Goal: Navigation & Orientation: Locate item on page

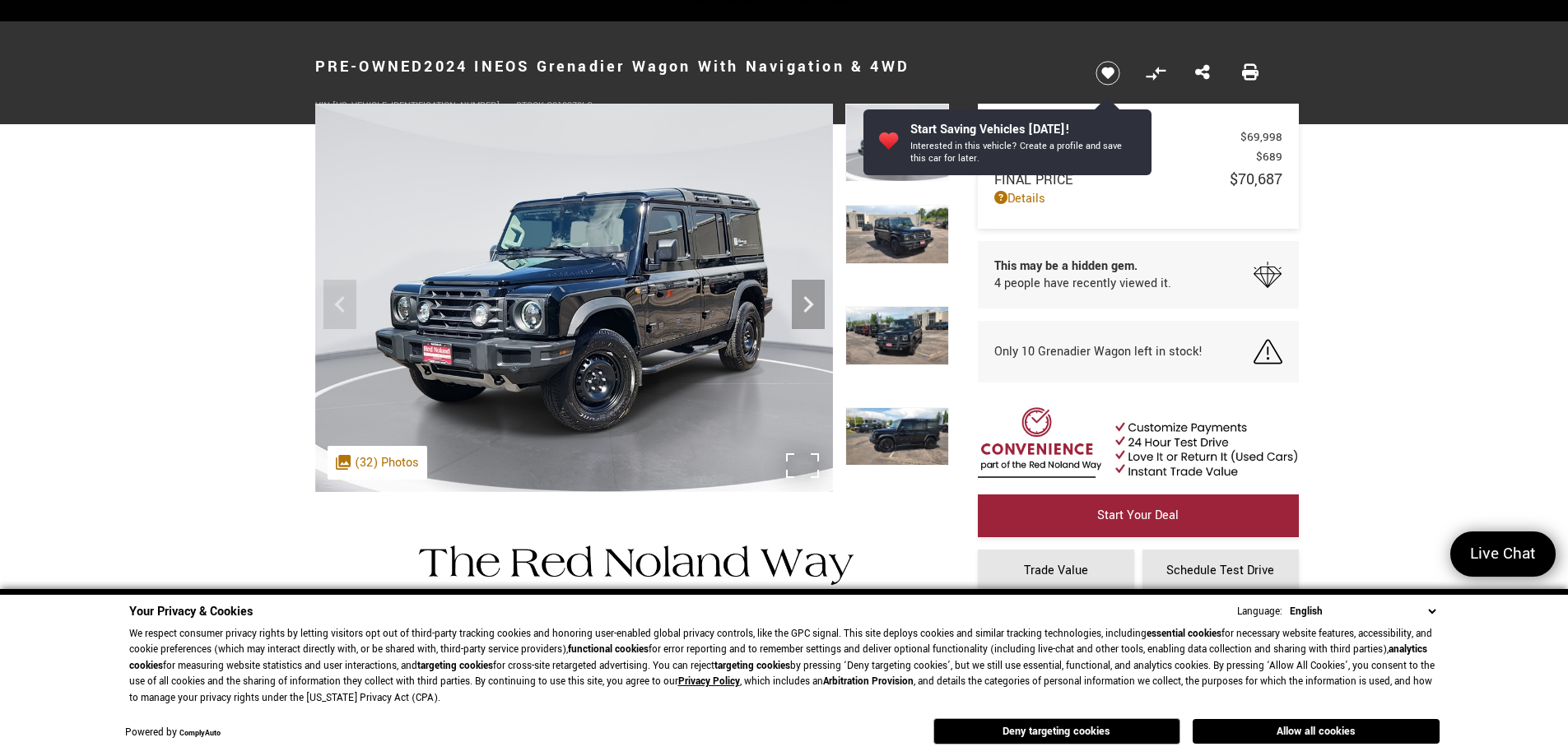
scroll to position [47, 0]
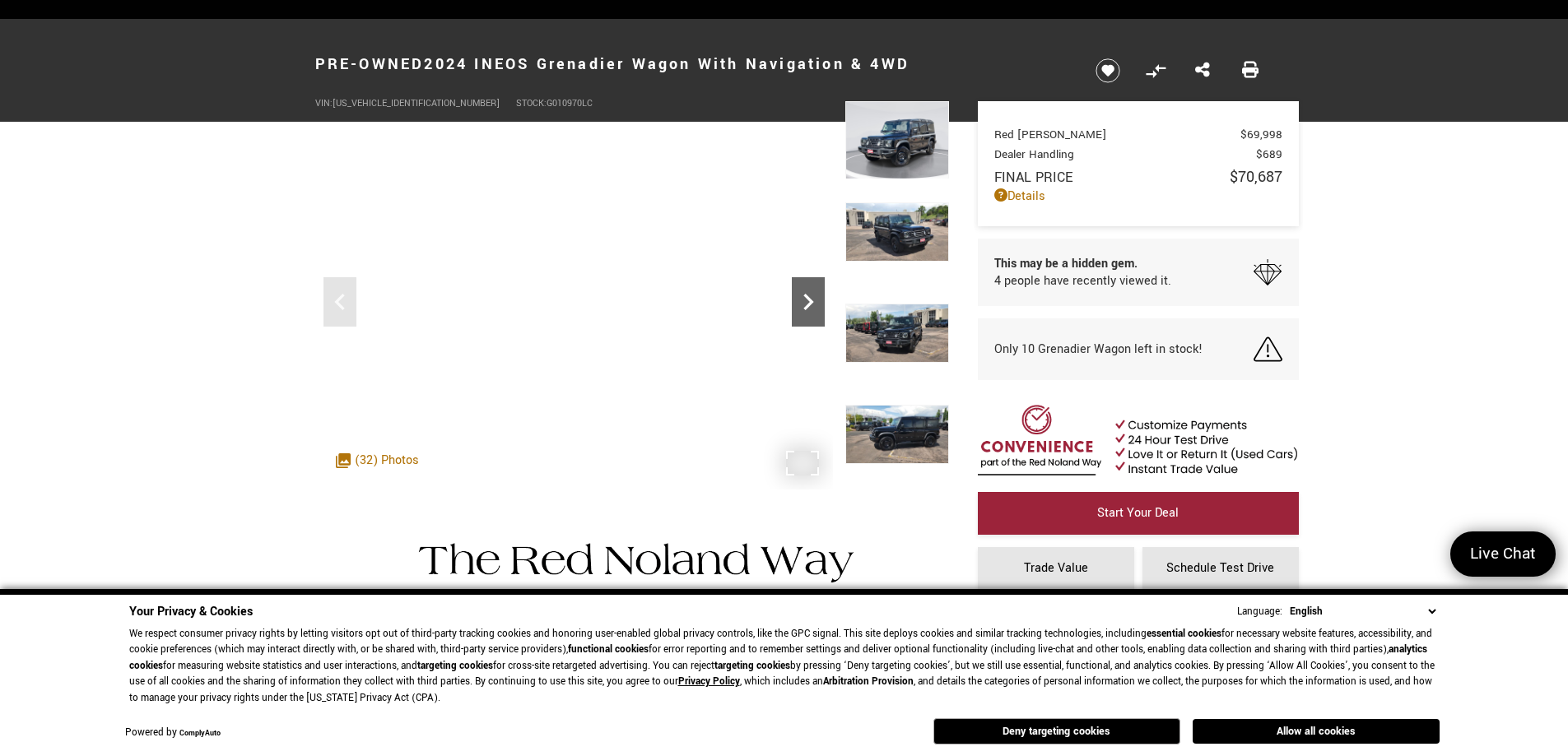
click at [809, 300] on icon "Next" at bounding box center [808, 302] width 10 height 16
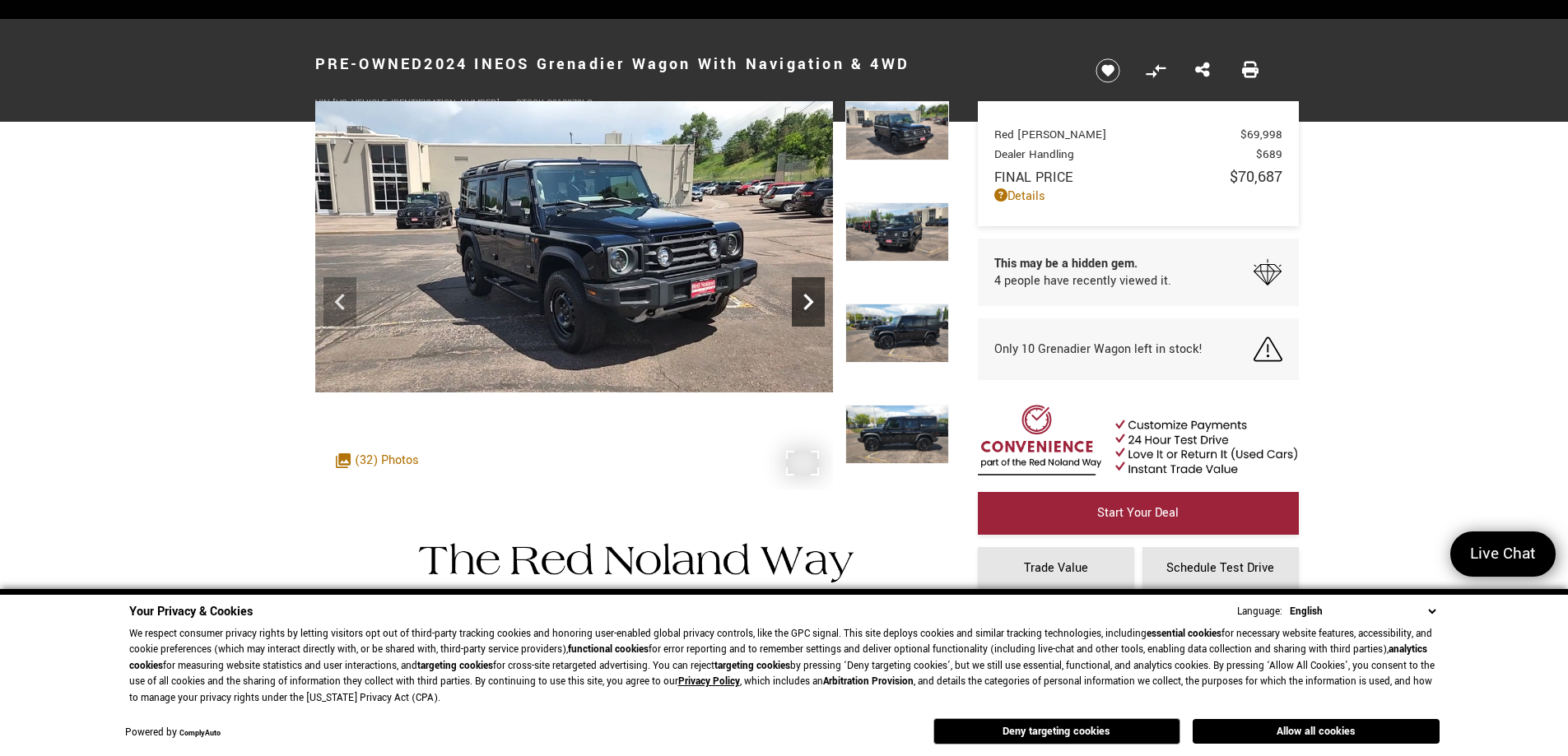
click at [809, 300] on icon "Next" at bounding box center [808, 302] width 10 height 16
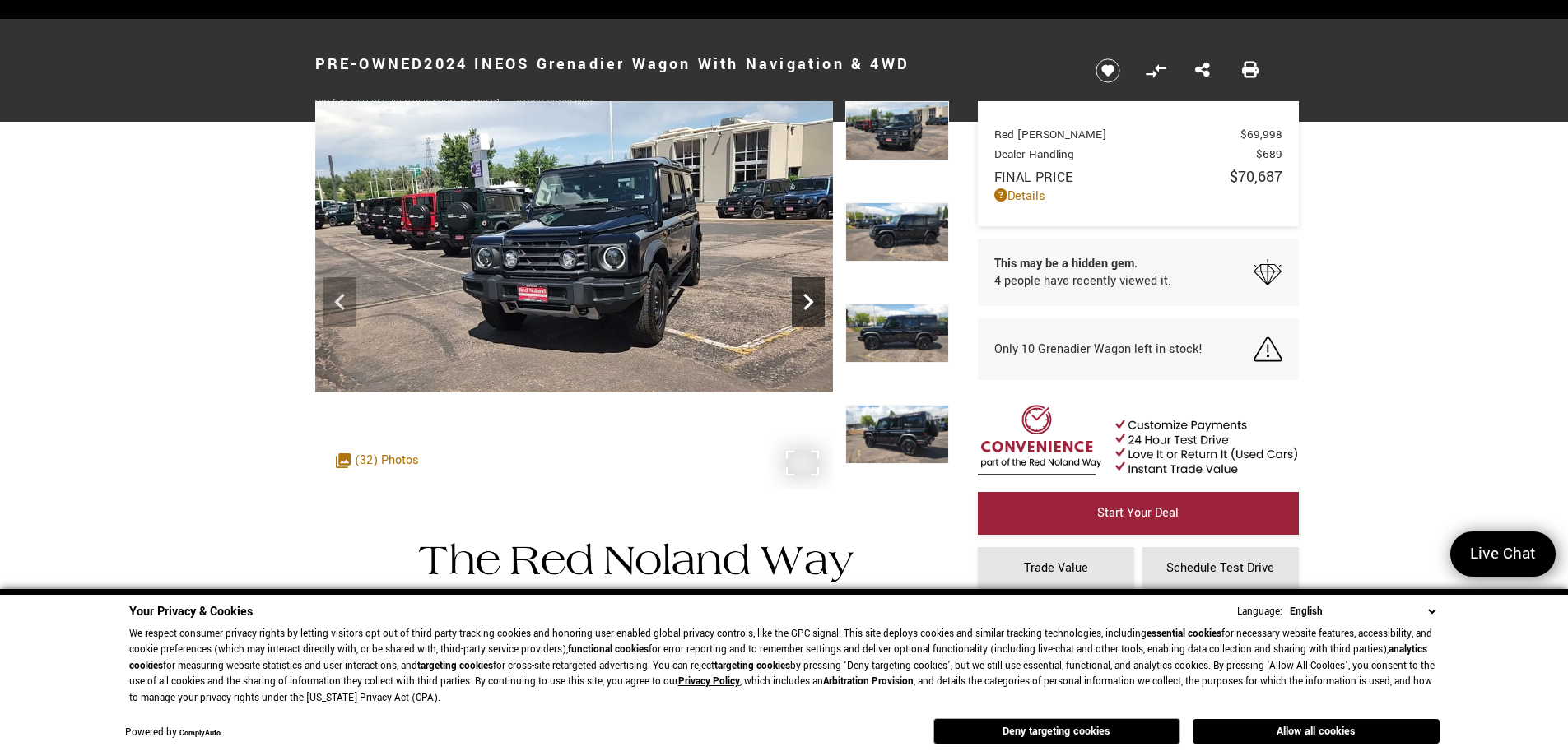
click at [809, 300] on icon "Next" at bounding box center [808, 302] width 10 height 16
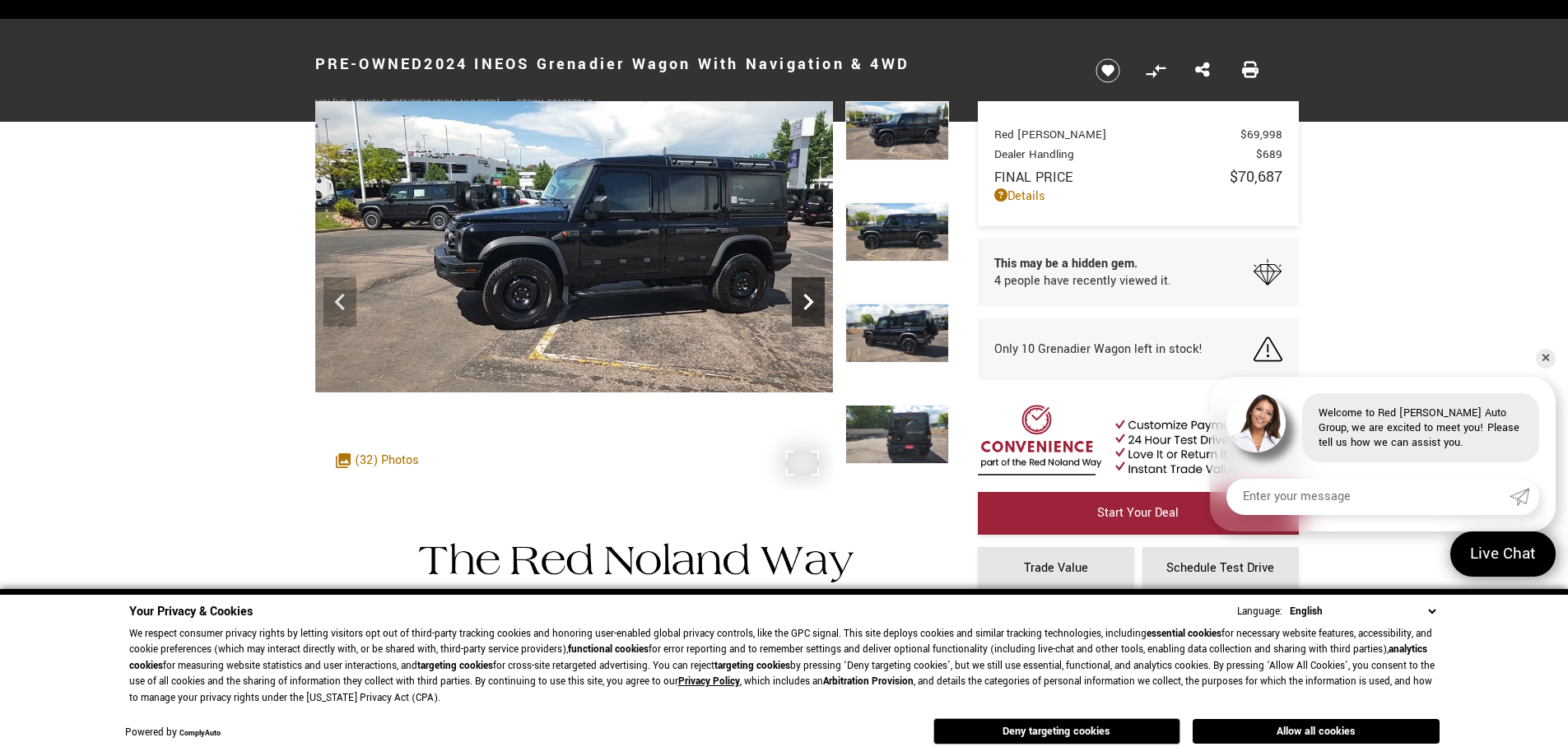
click at [809, 300] on icon "Next" at bounding box center [808, 302] width 10 height 16
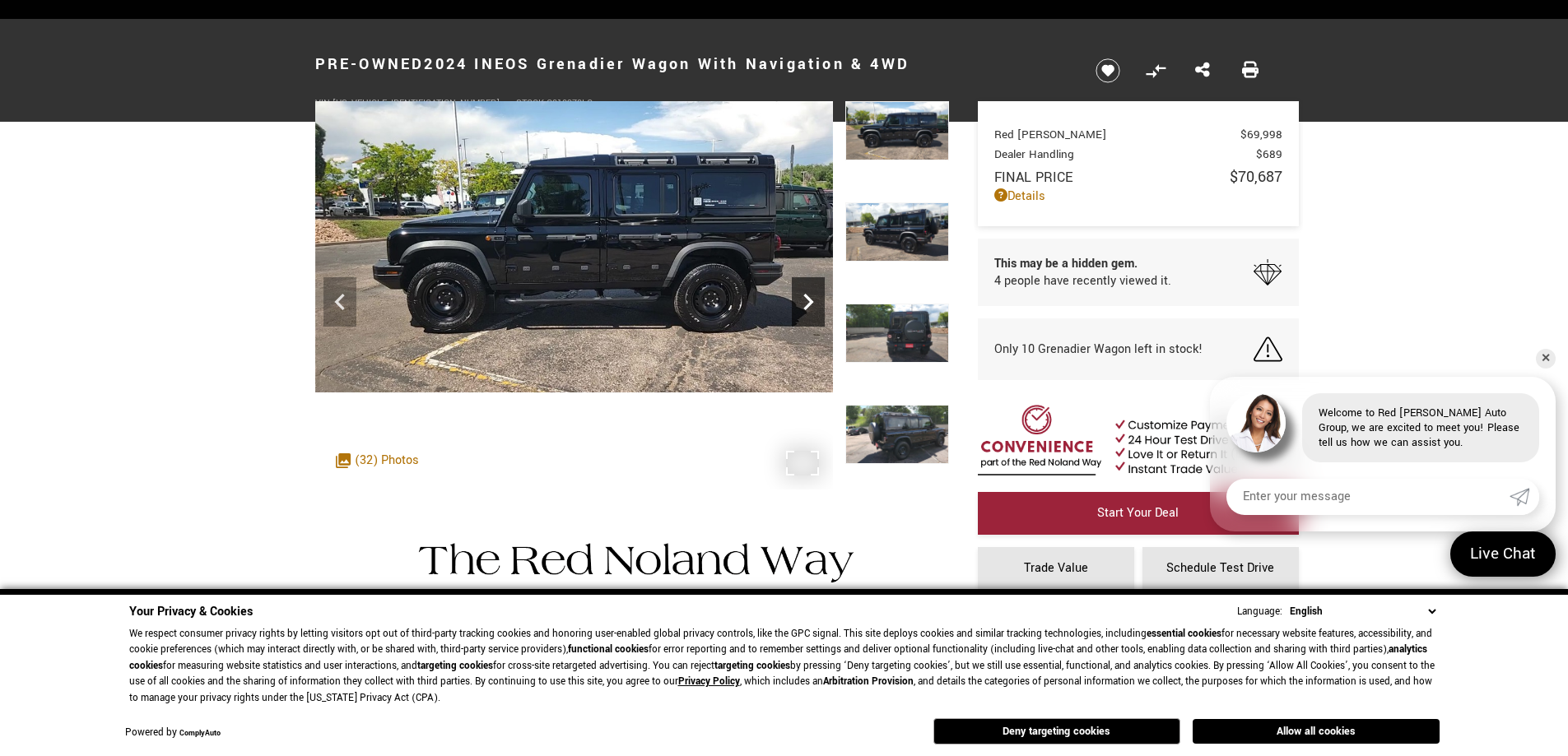
click at [809, 300] on icon "Next" at bounding box center [808, 302] width 10 height 16
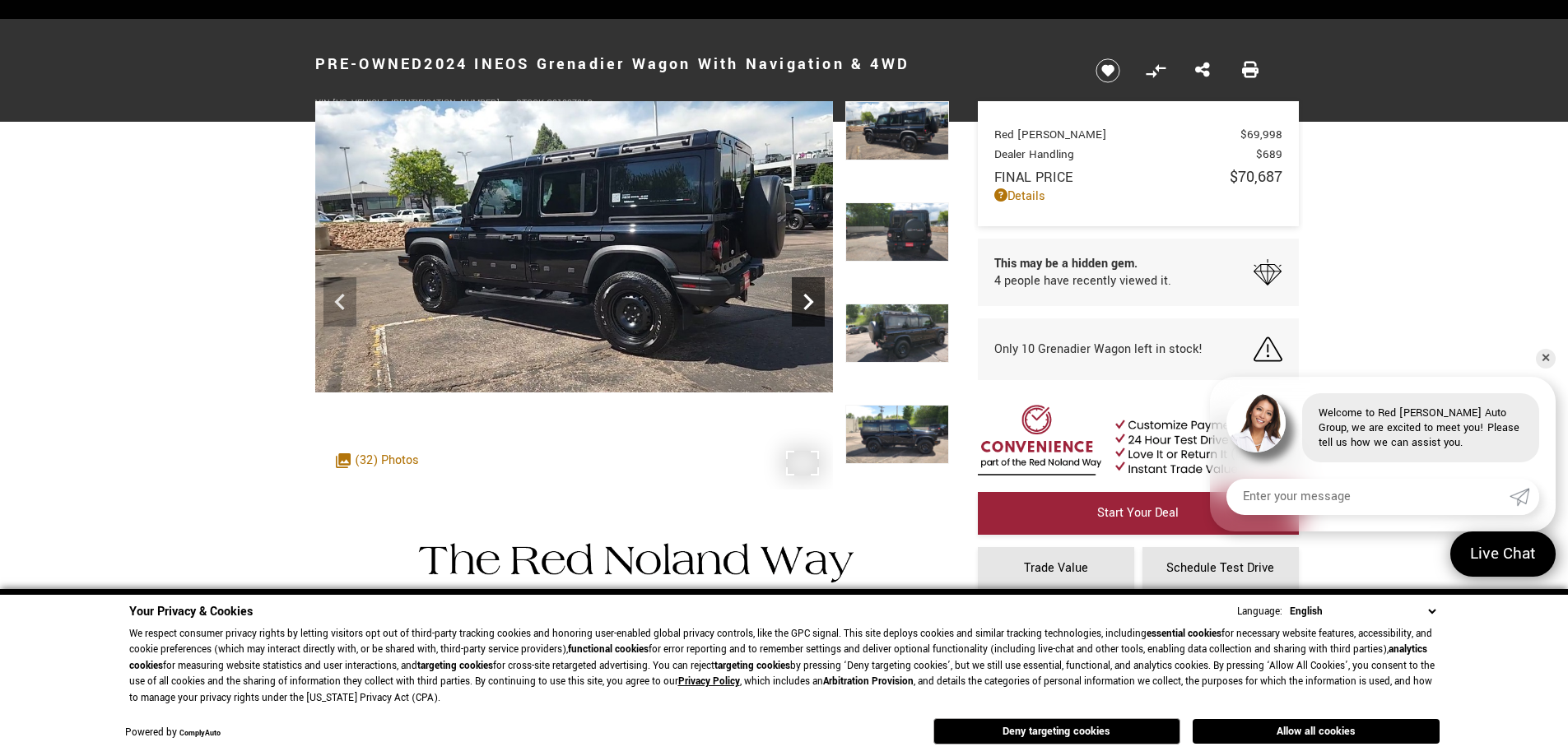
click at [809, 300] on icon "Next" at bounding box center [808, 302] width 10 height 16
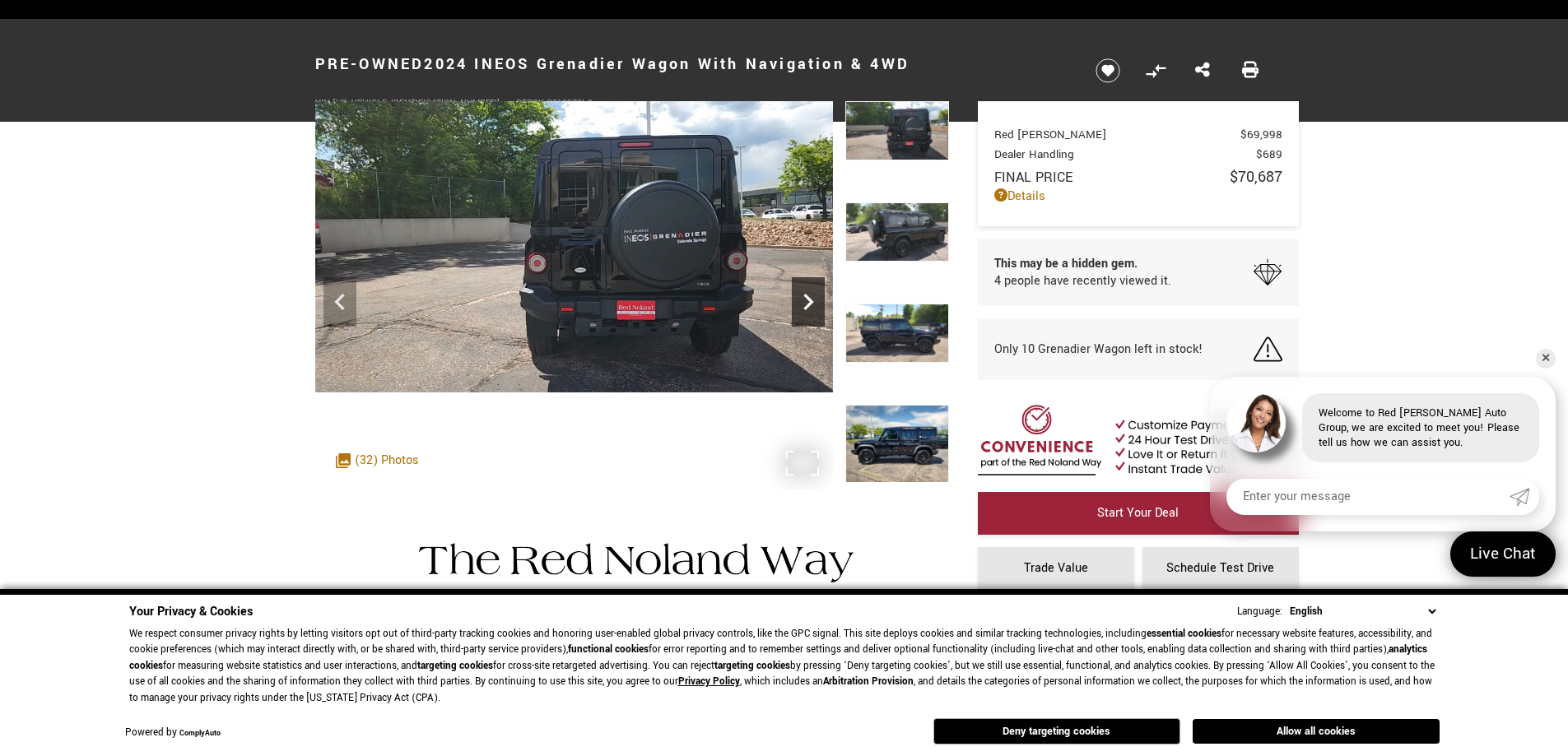
click at [809, 300] on icon "Next" at bounding box center [808, 302] width 10 height 16
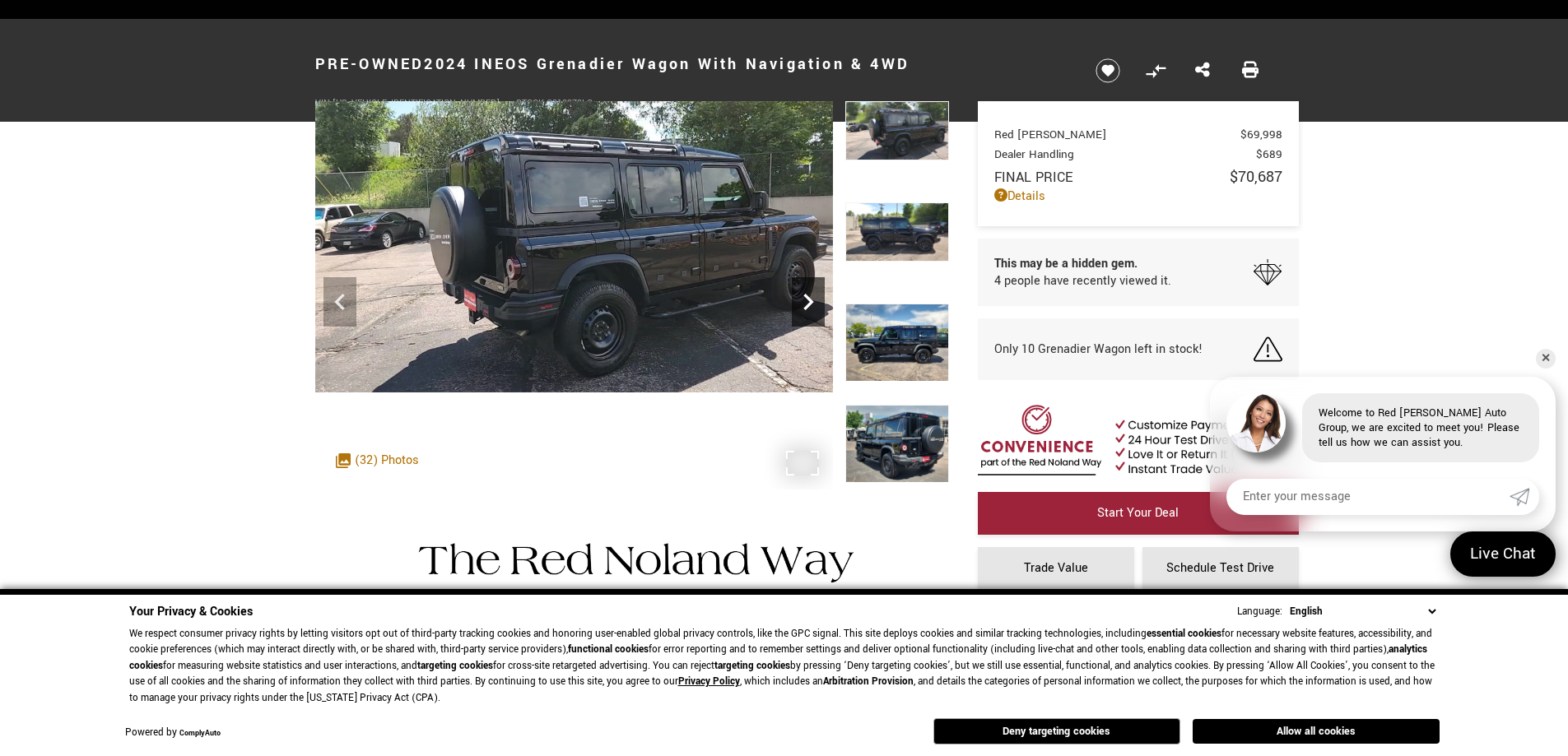
click at [809, 300] on icon "Next" at bounding box center [808, 302] width 10 height 16
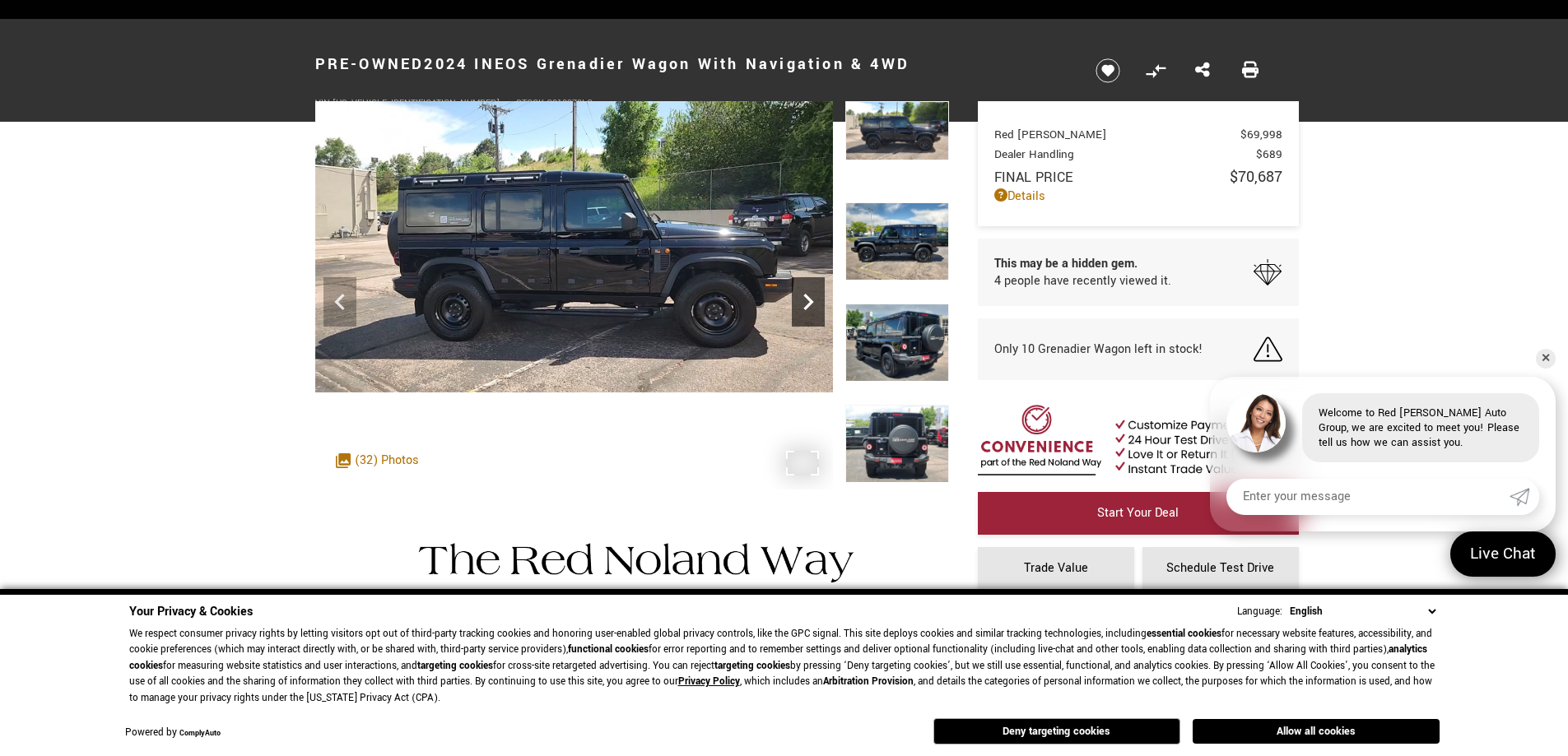
click at [809, 300] on icon "Next" at bounding box center [808, 302] width 10 height 16
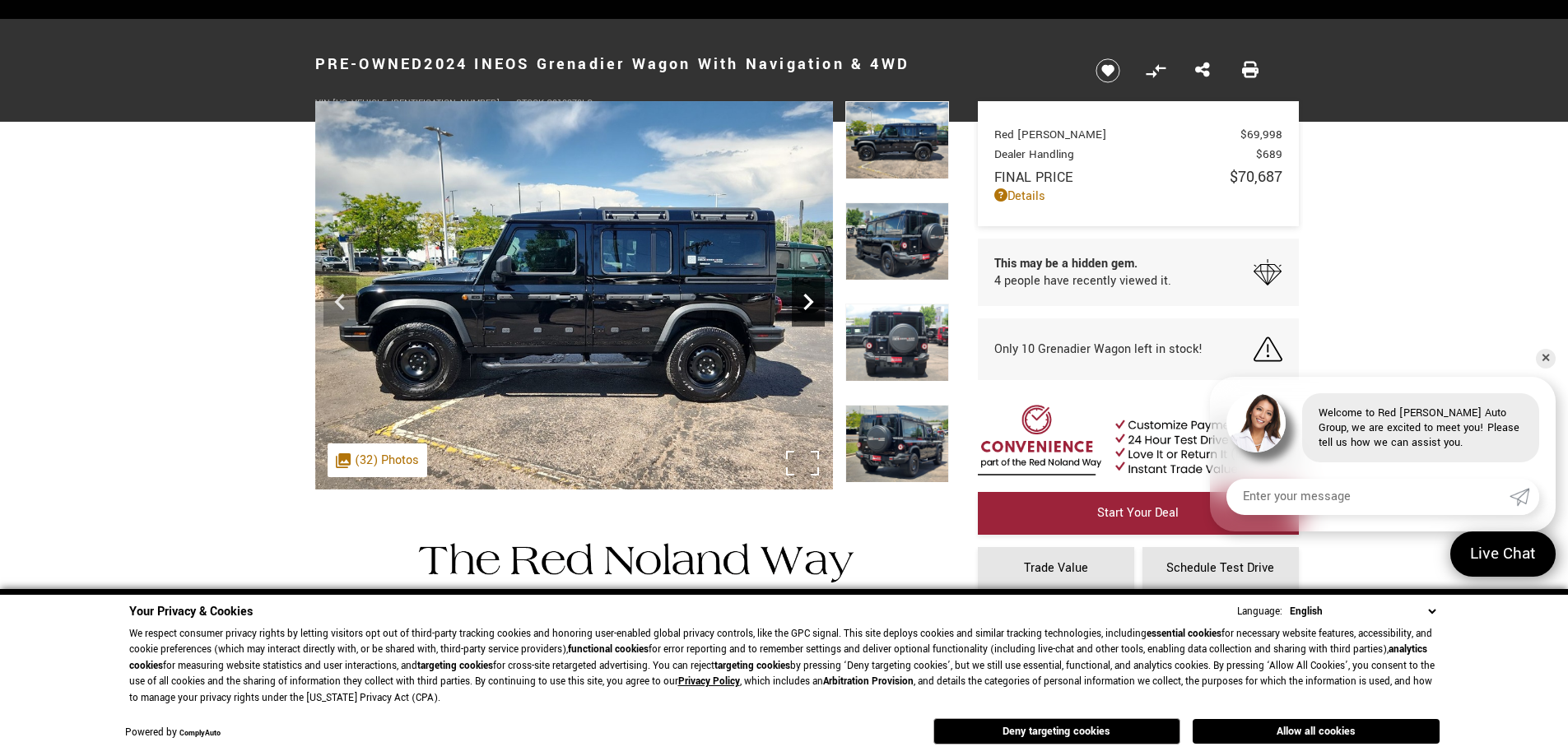
click at [809, 300] on icon "Next" at bounding box center [808, 302] width 10 height 16
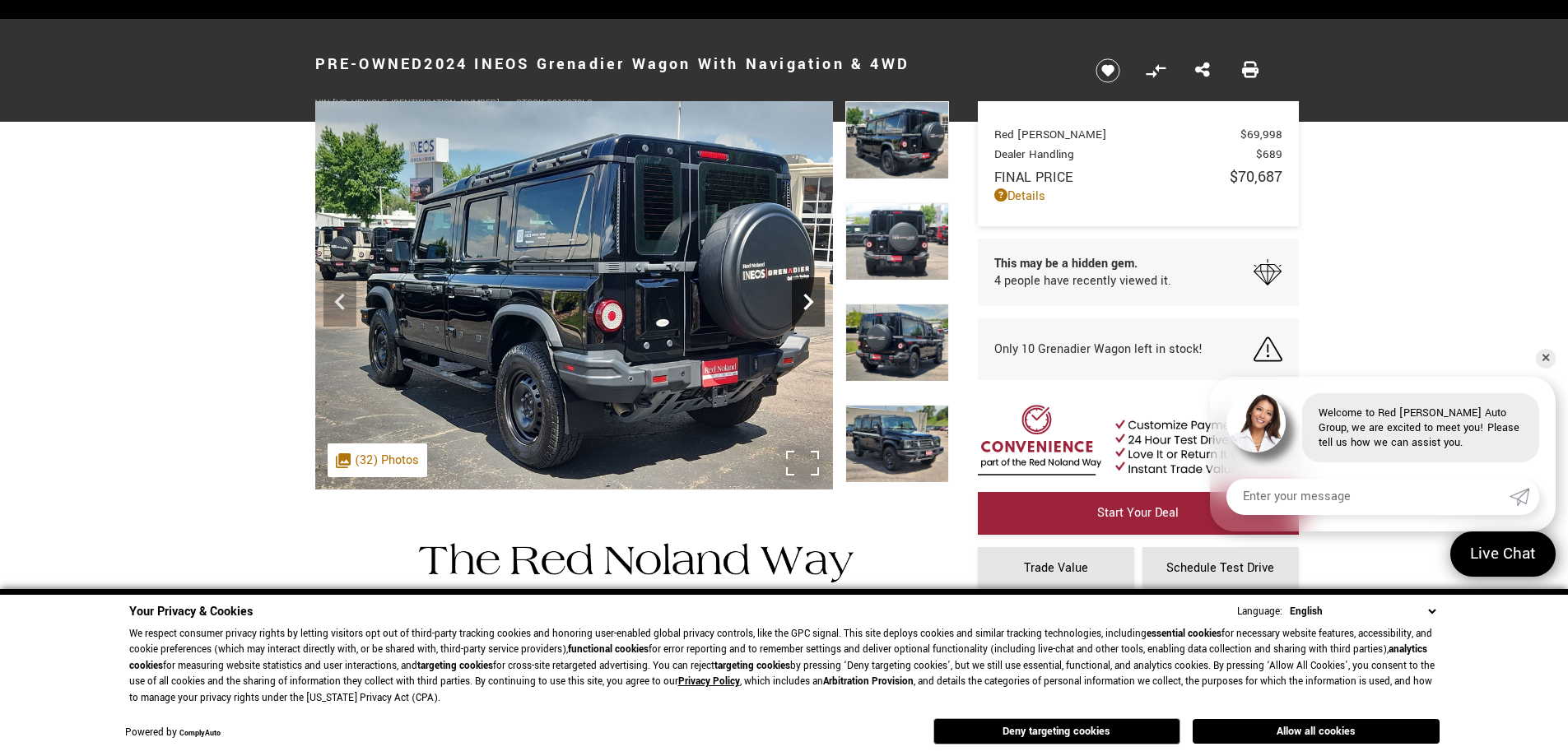
click at [809, 300] on icon "Next" at bounding box center [808, 302] width 10 height 16
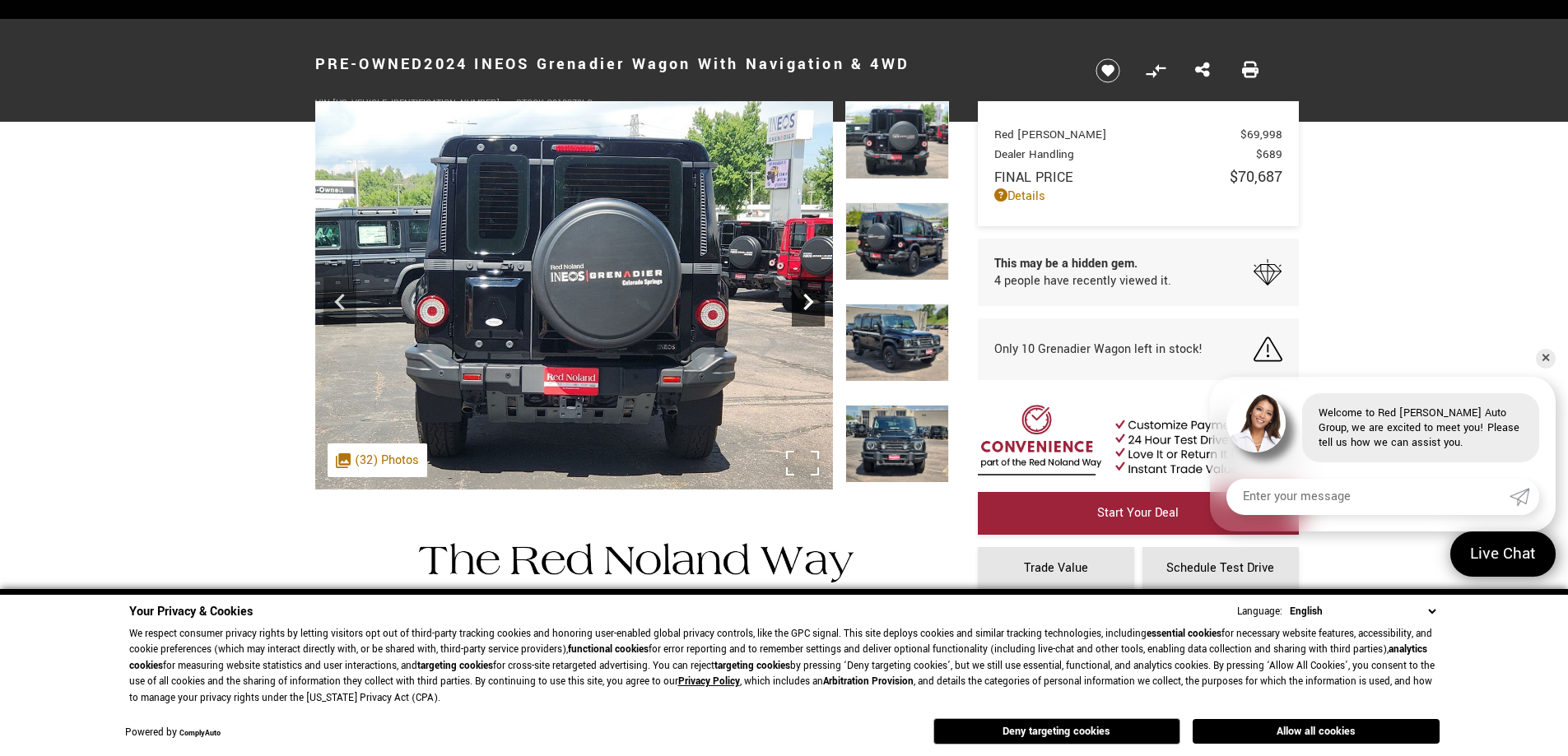
click at [809, 300] on icon "Next" at bounding box center [808, 302] width 10 height 16
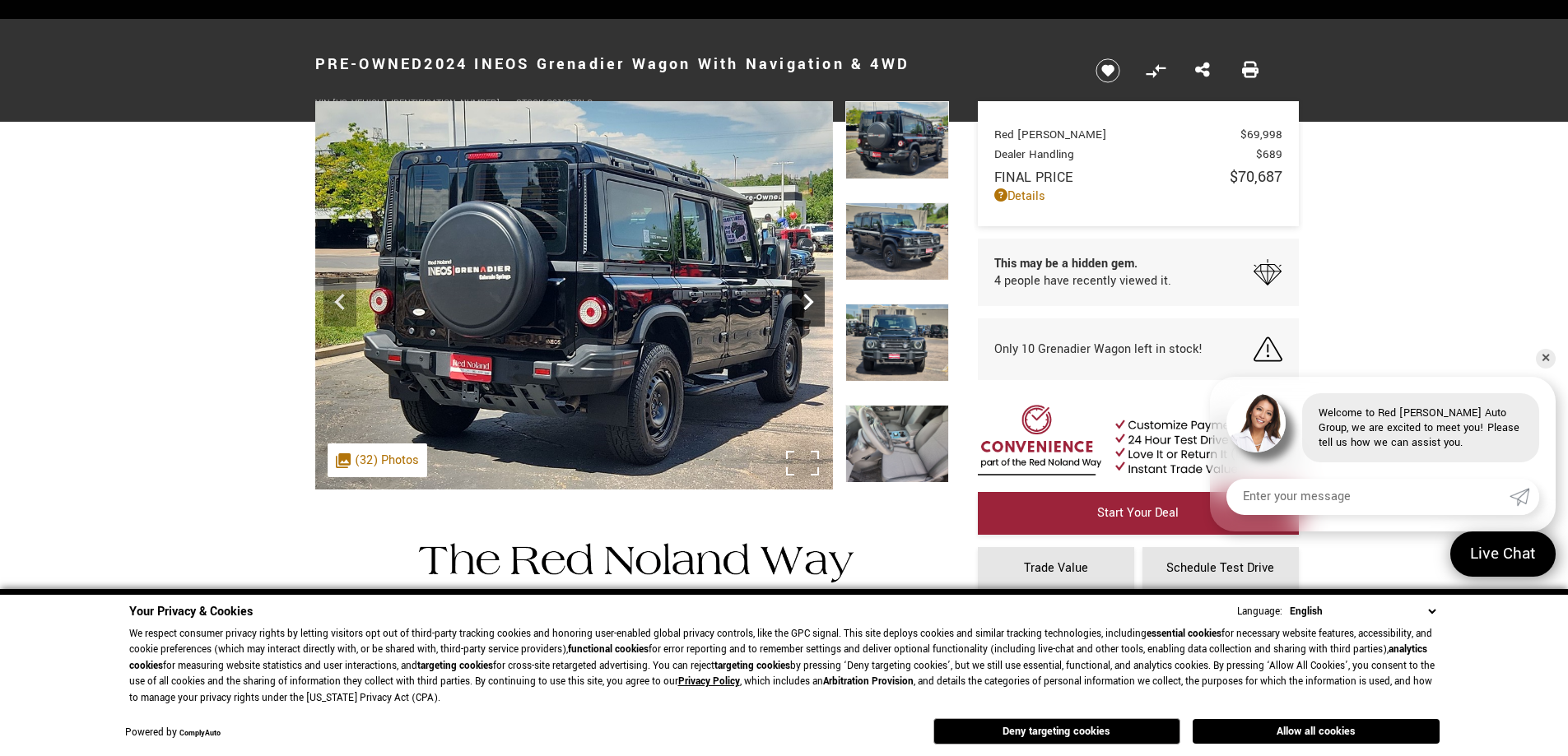
click at [809, 300] on icon "Next" at bounding box center [808, 302] width 10 height 16
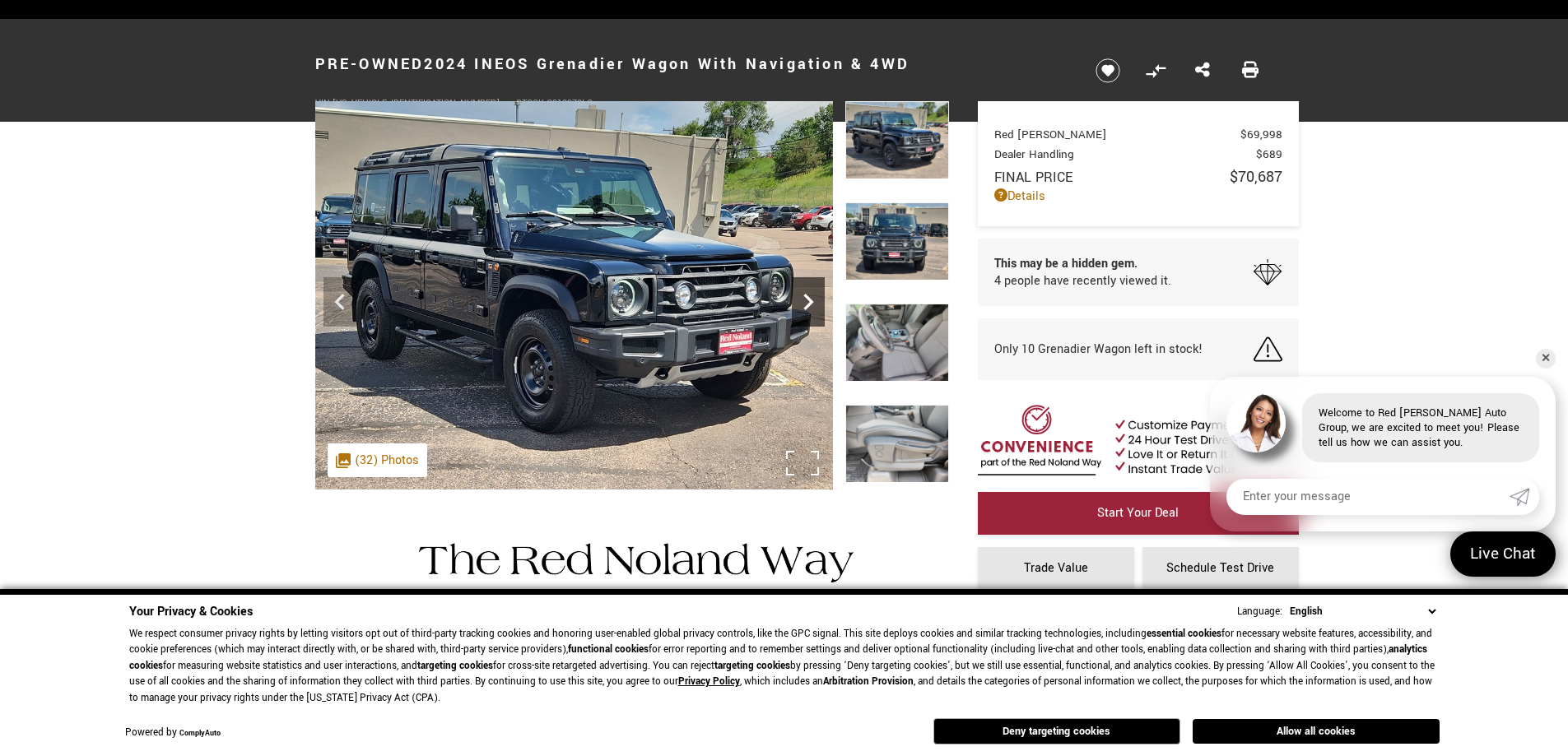
click at [809, 300] on icon "Next" at bounding box center [808, 302] width 10 height 16
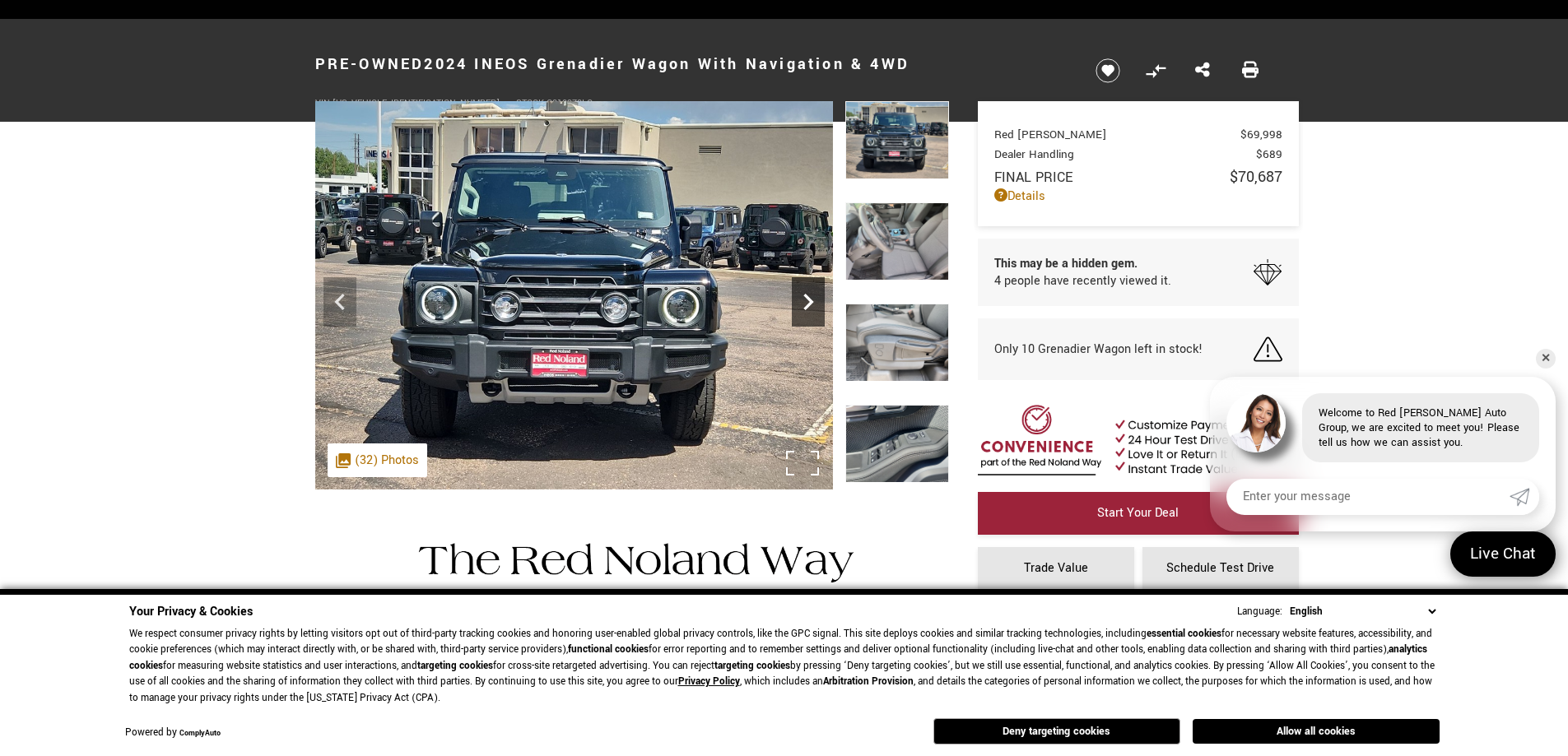
click at [809, 300] on icon "Next" at bounding box center [808, 302] width 10 height 16
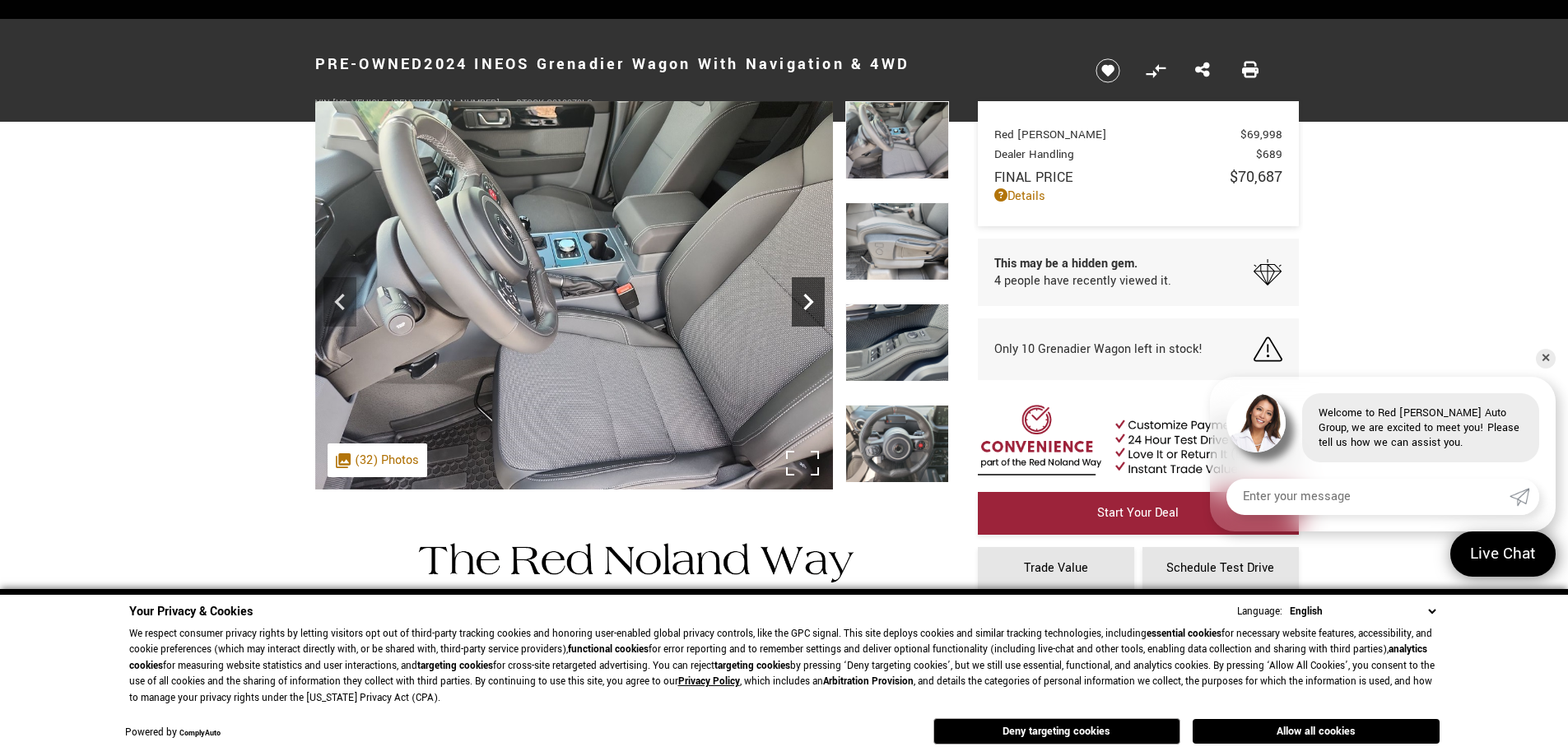
click at [809, 300] on icon "Next" at bounding box center [808, 302] width 10 height 16
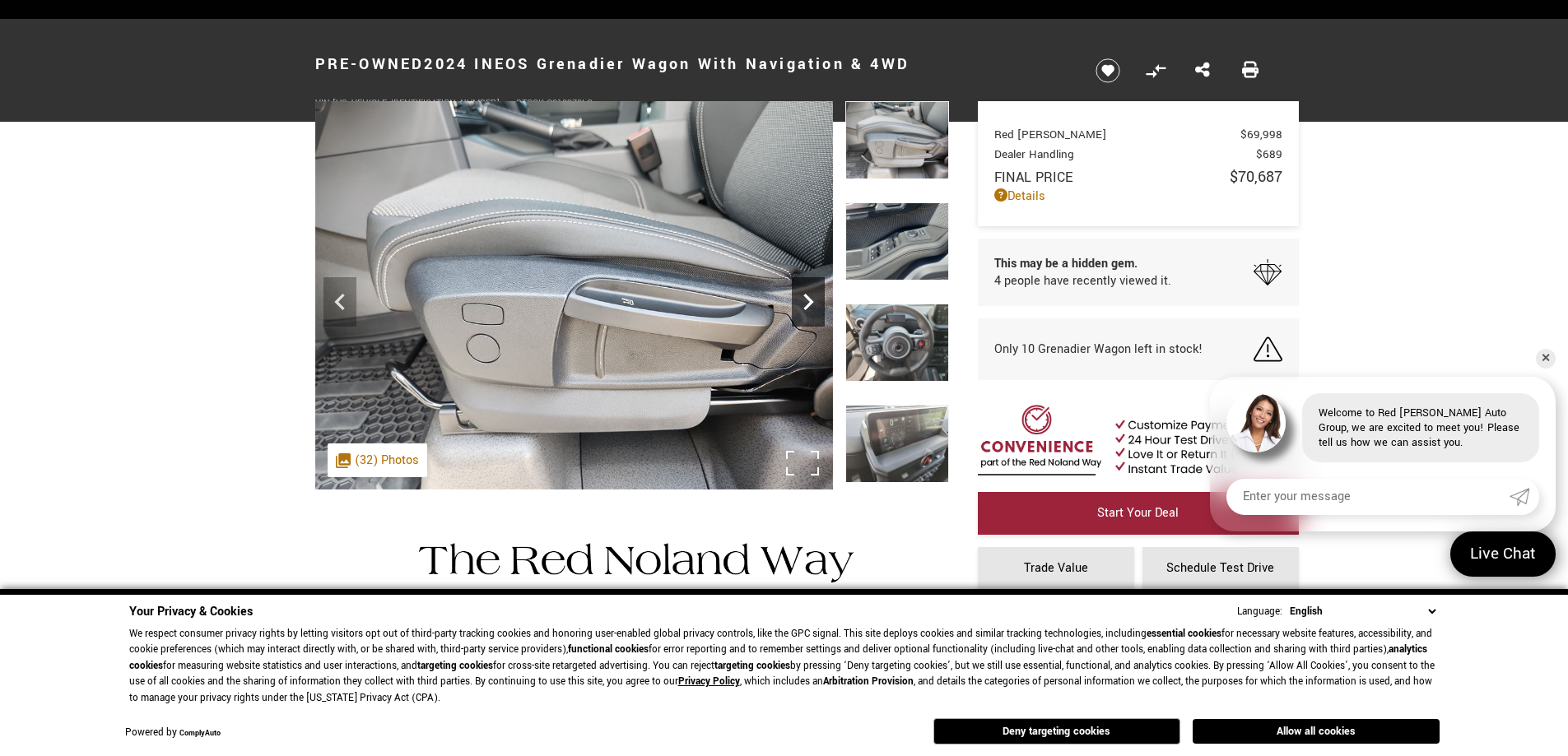
click at [809, 300] on icon "Next" at bounding box center [808, 302] width 10 height 16
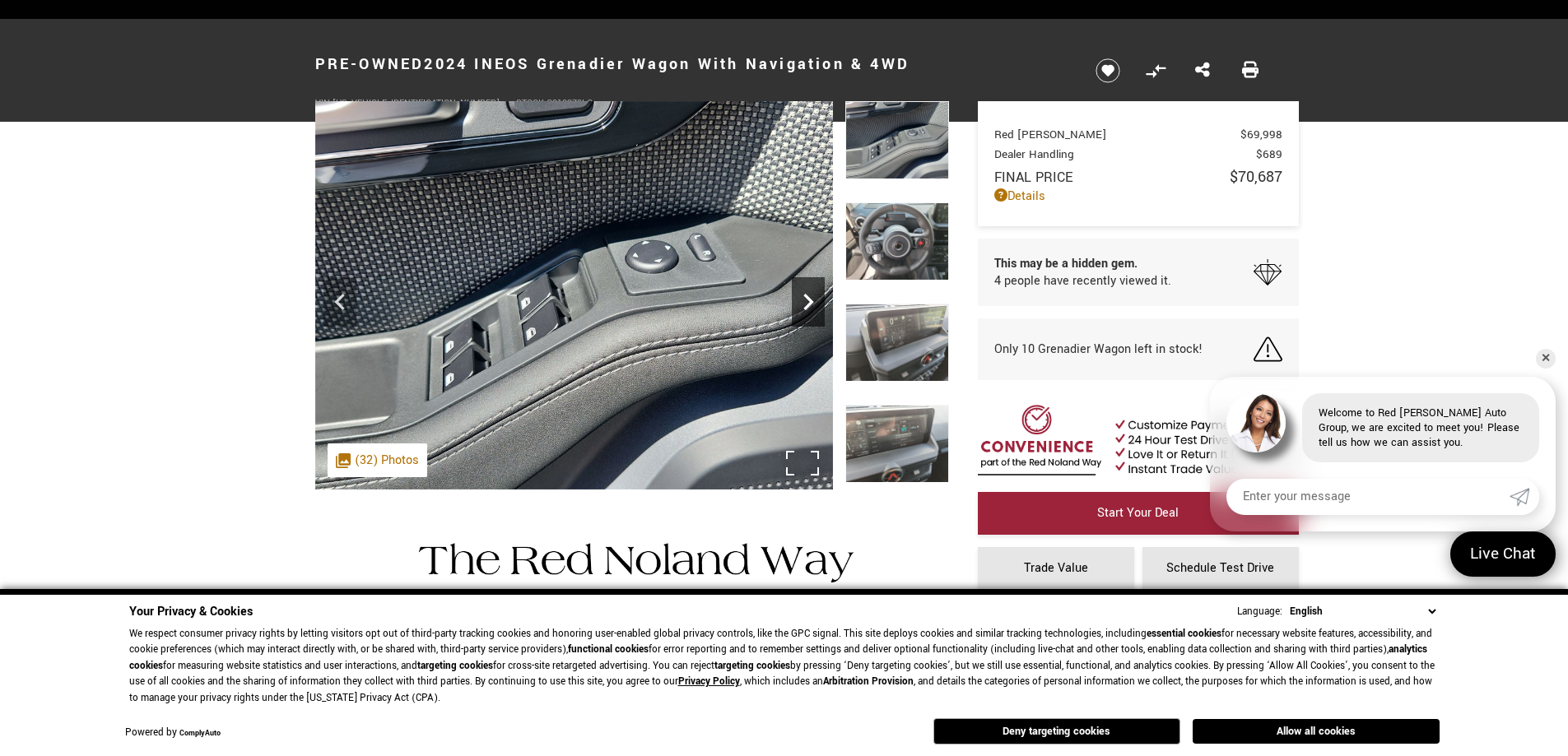
click at [809, 300] on icon "Next" at bounding box center [808, 302] width 10 height 16
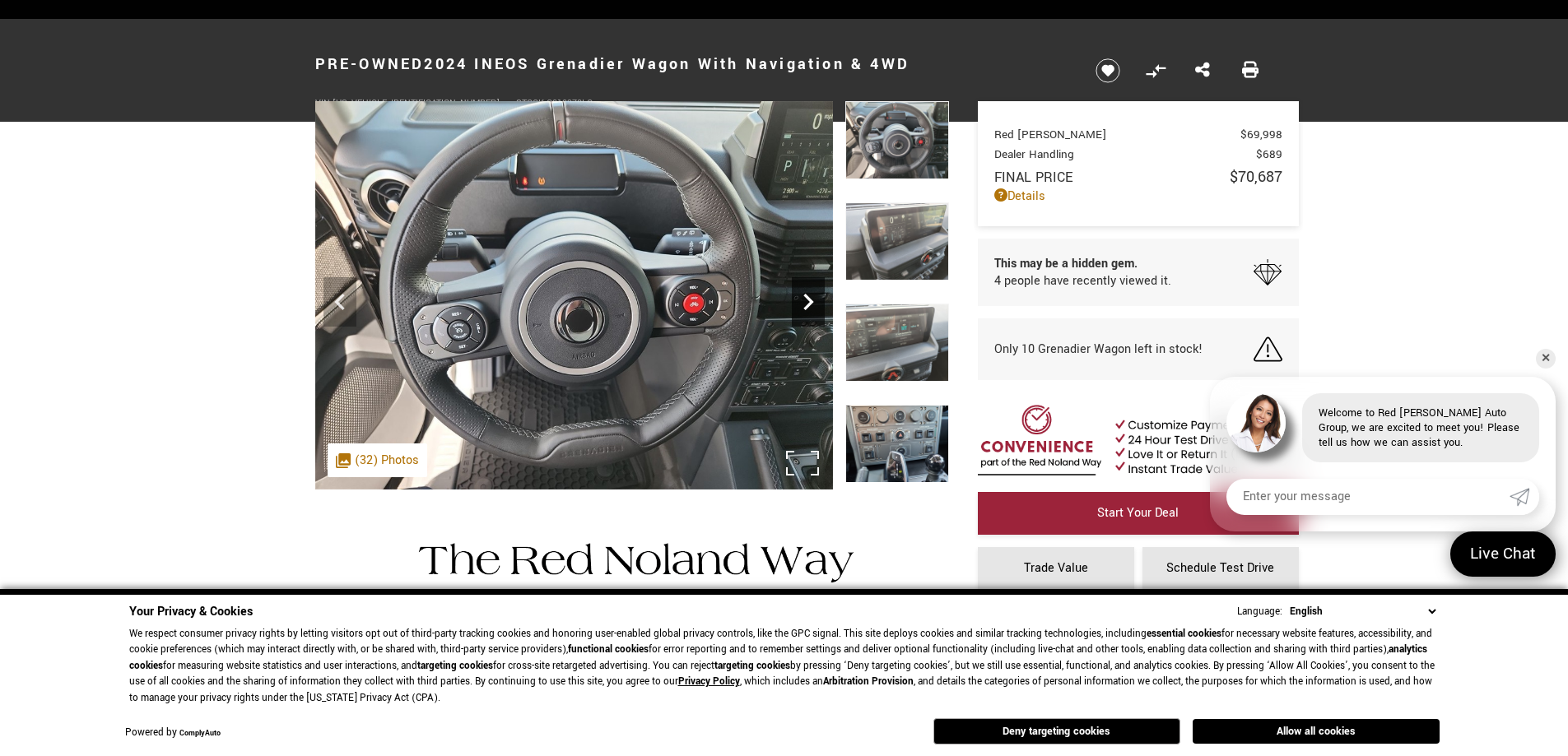
click at [799, 302] on icon "Next" at bounding box center [808, 302] width 33 height 33
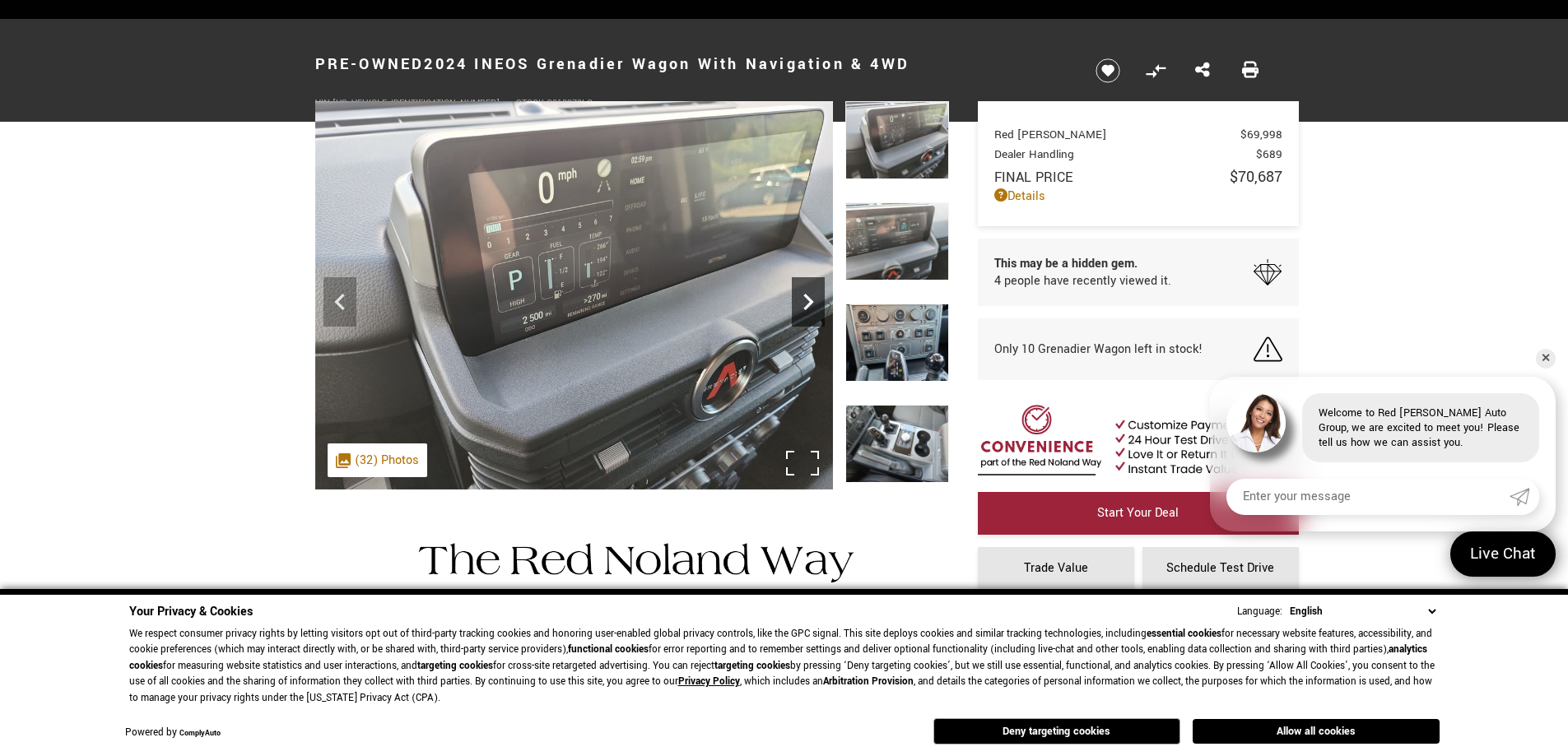
click at [799, 302] on icon "Next" at bounding box center [808, 302] width 33 height 33
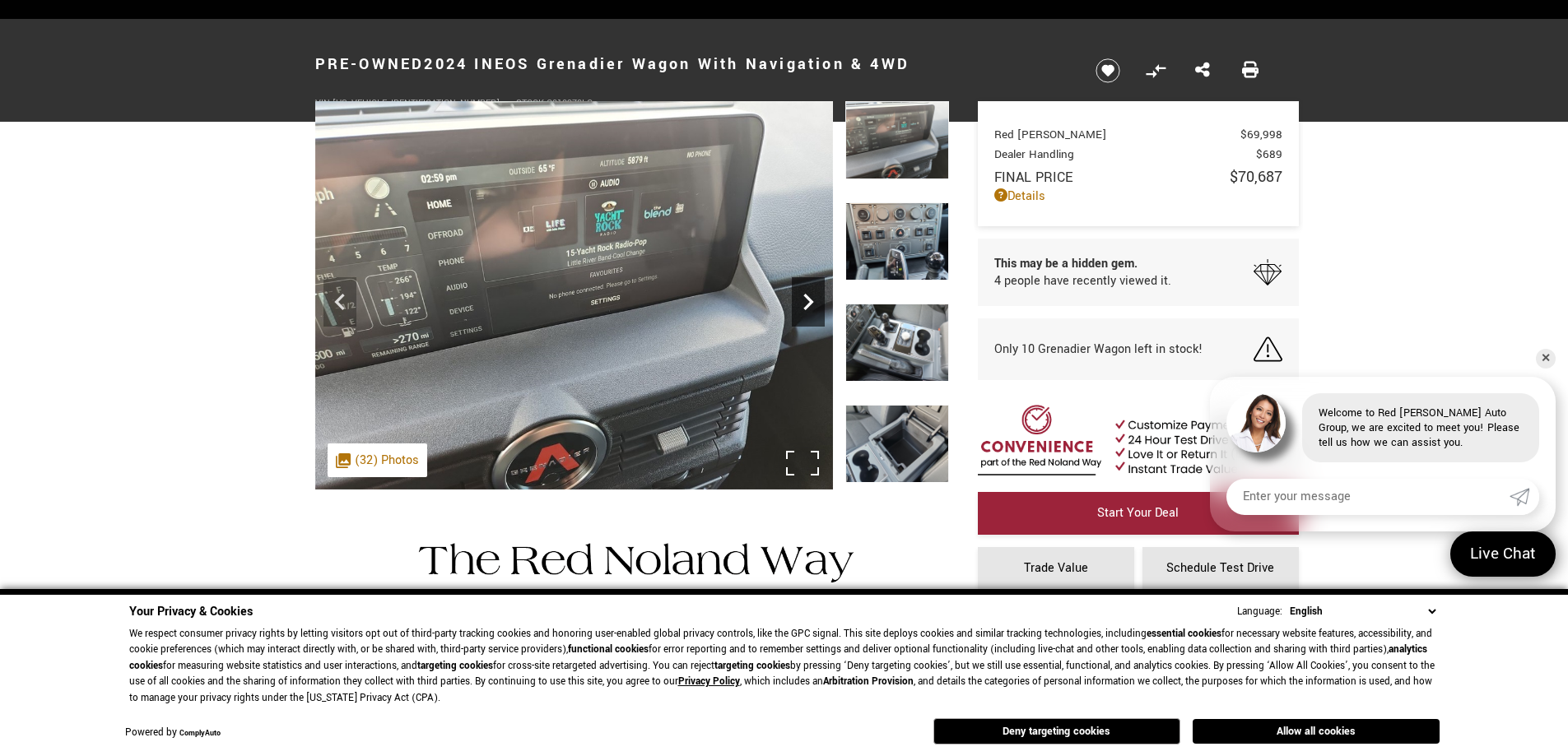
click at [799, 302] on icon "Next" at bounding box center [808, 302] width 33 height 33
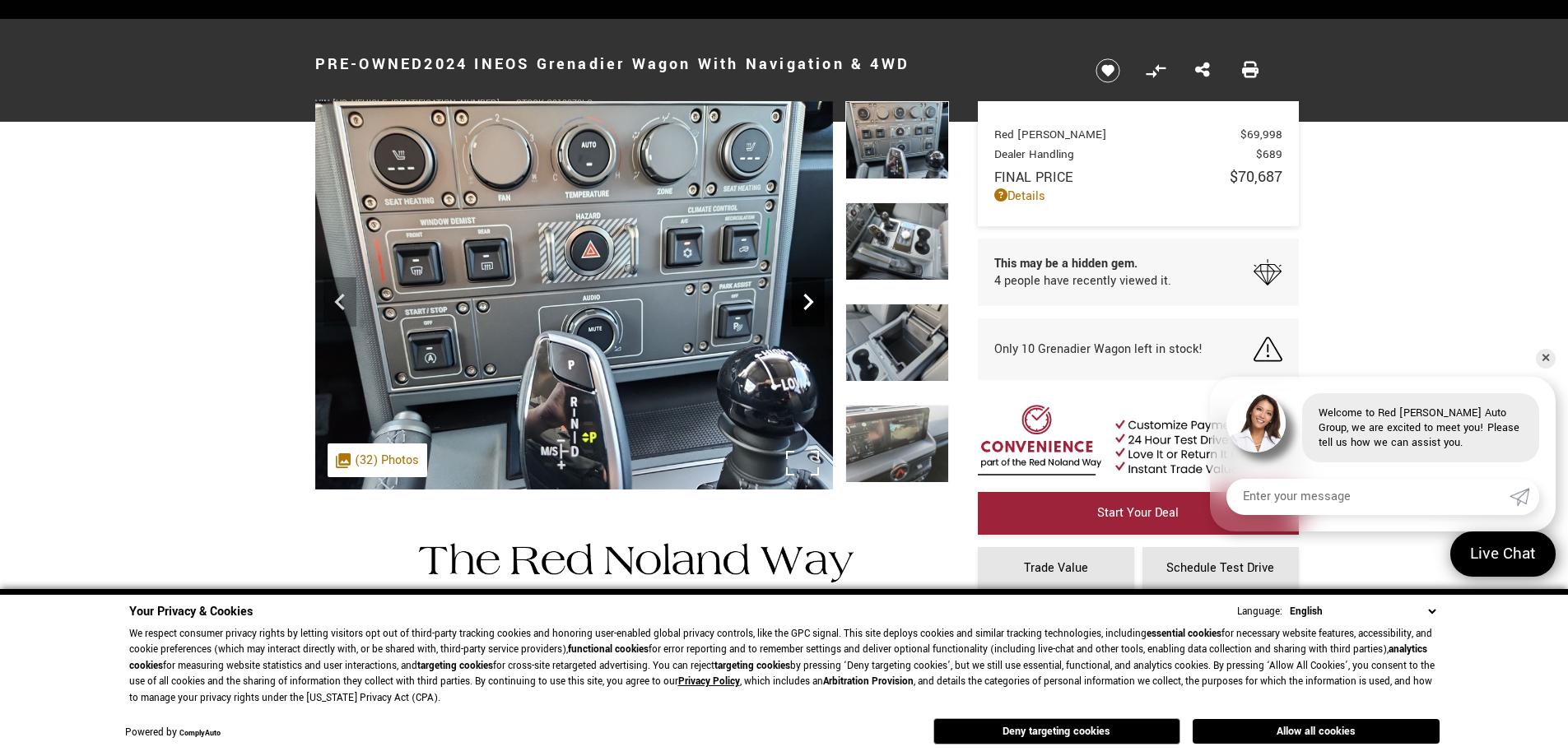
click at [798, 302] on icon "Next" at bounding box center [808, 302] width 33 height 33
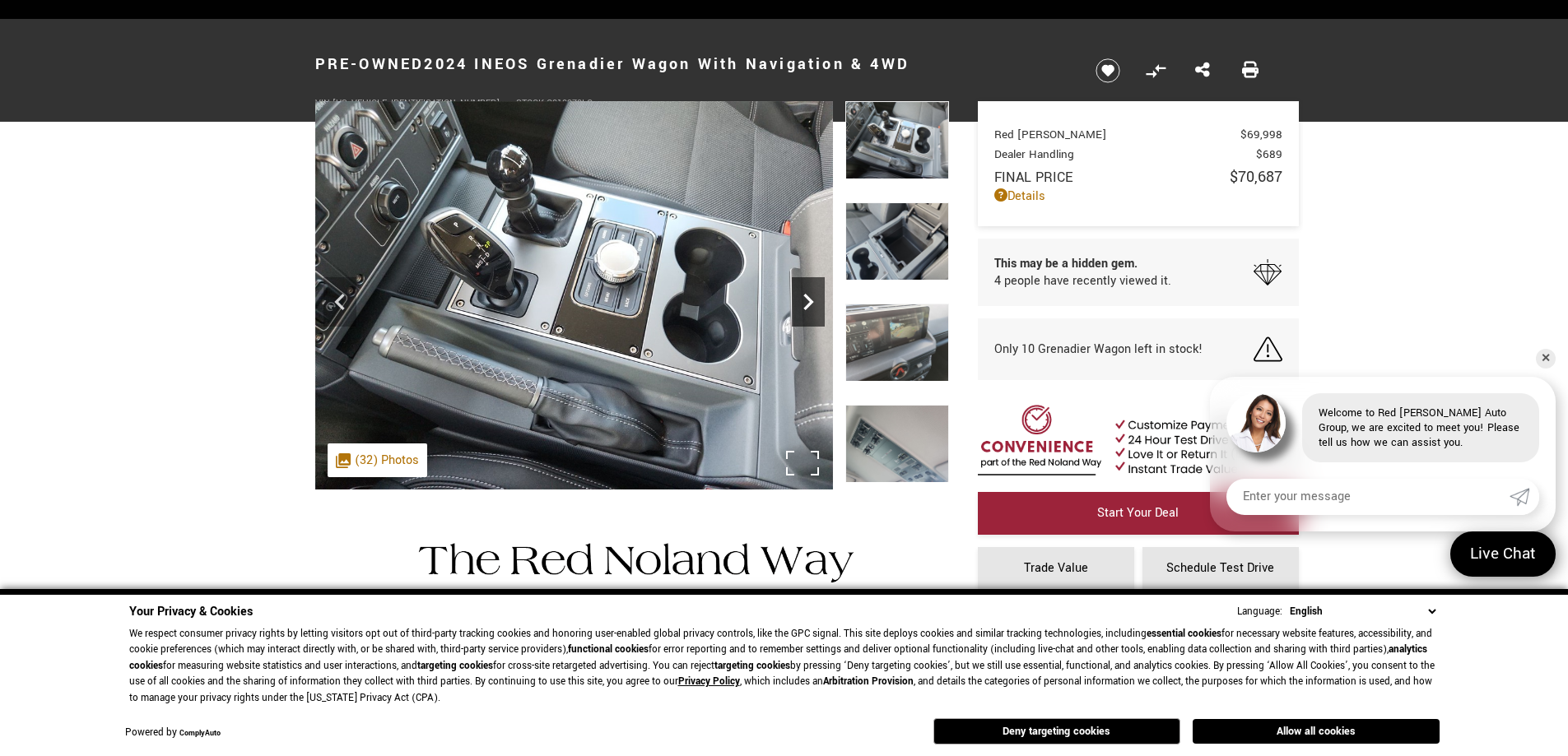
click at [798, 302] on icon "Next" at bounding box center [808, 302] width 33 height 33
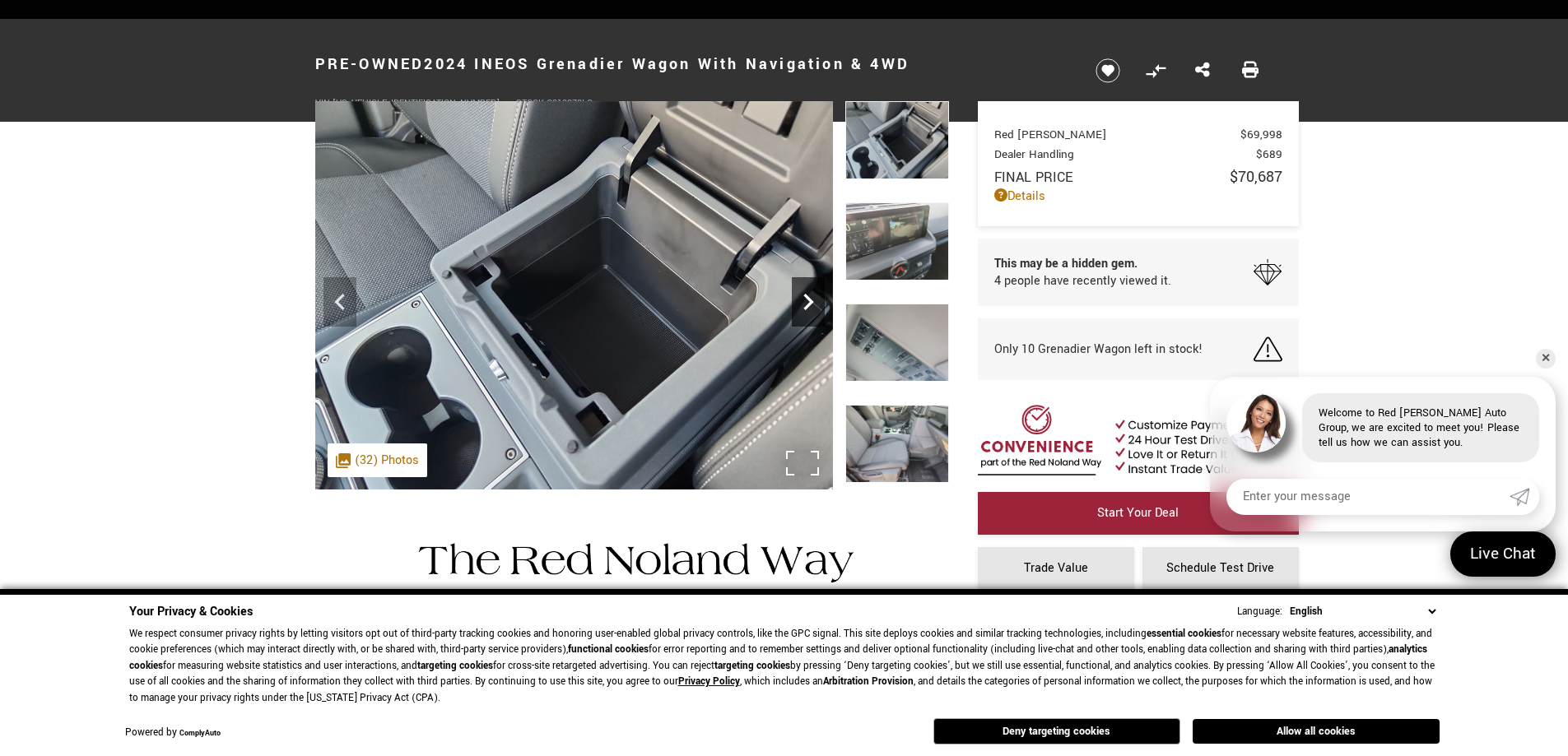
click at [798, 302] on icon "Next" at bounding box center [808, 302] width 33 height 33
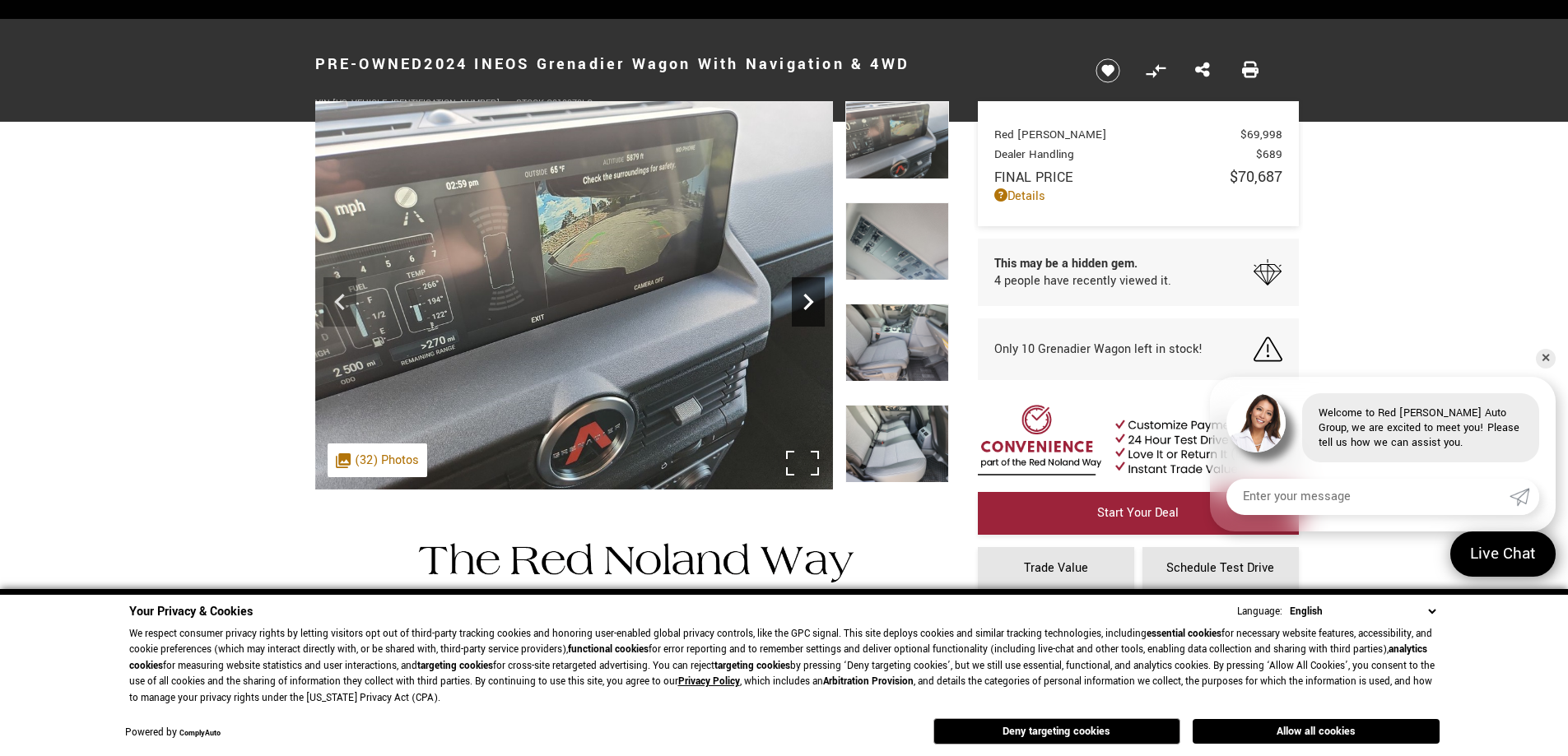
click at [798, 301] on icon "Next" at bounding box center [808, 302] width 33 height 33
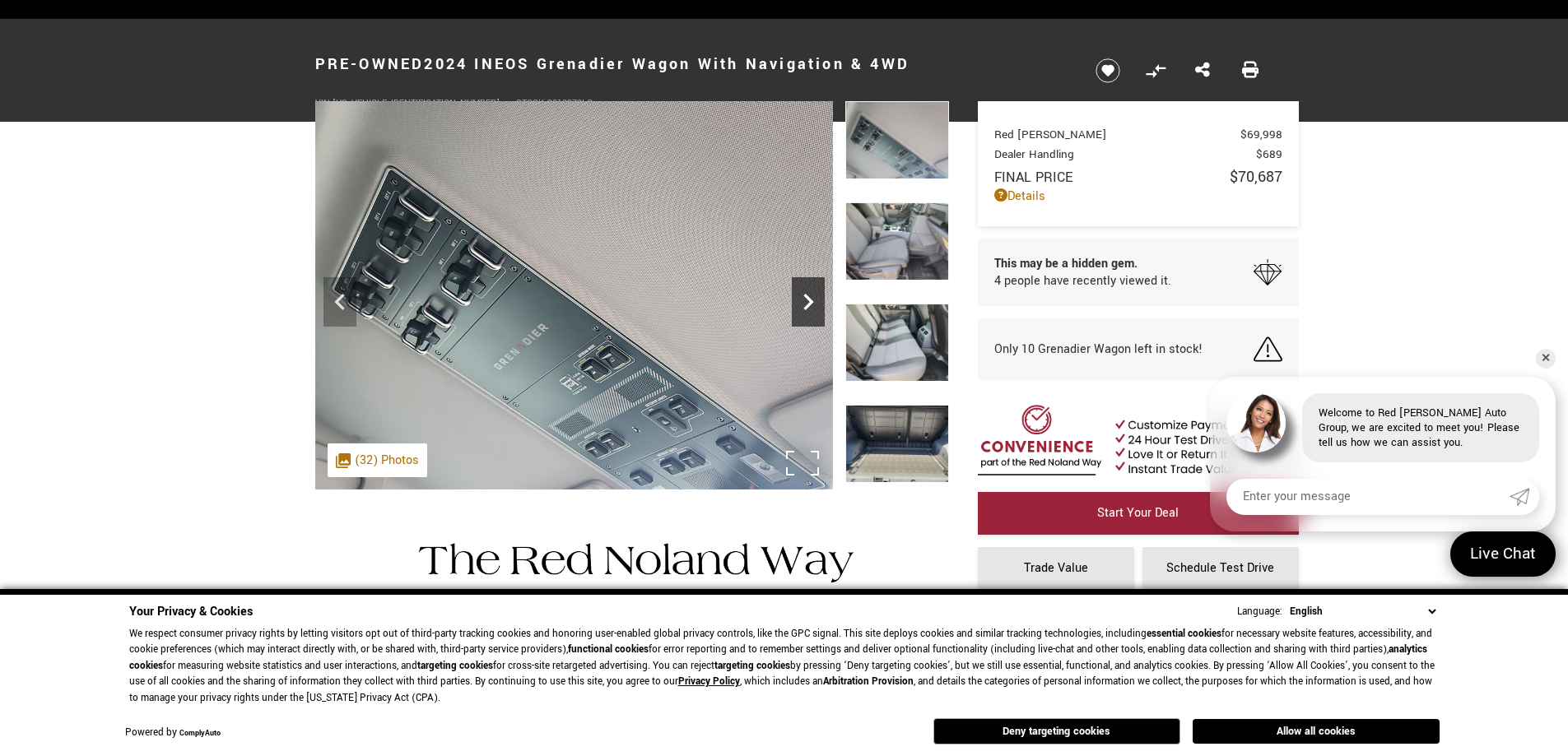
click at [798, 301] on icon "Next" at bounding box center [808, 302] width 33 height 33
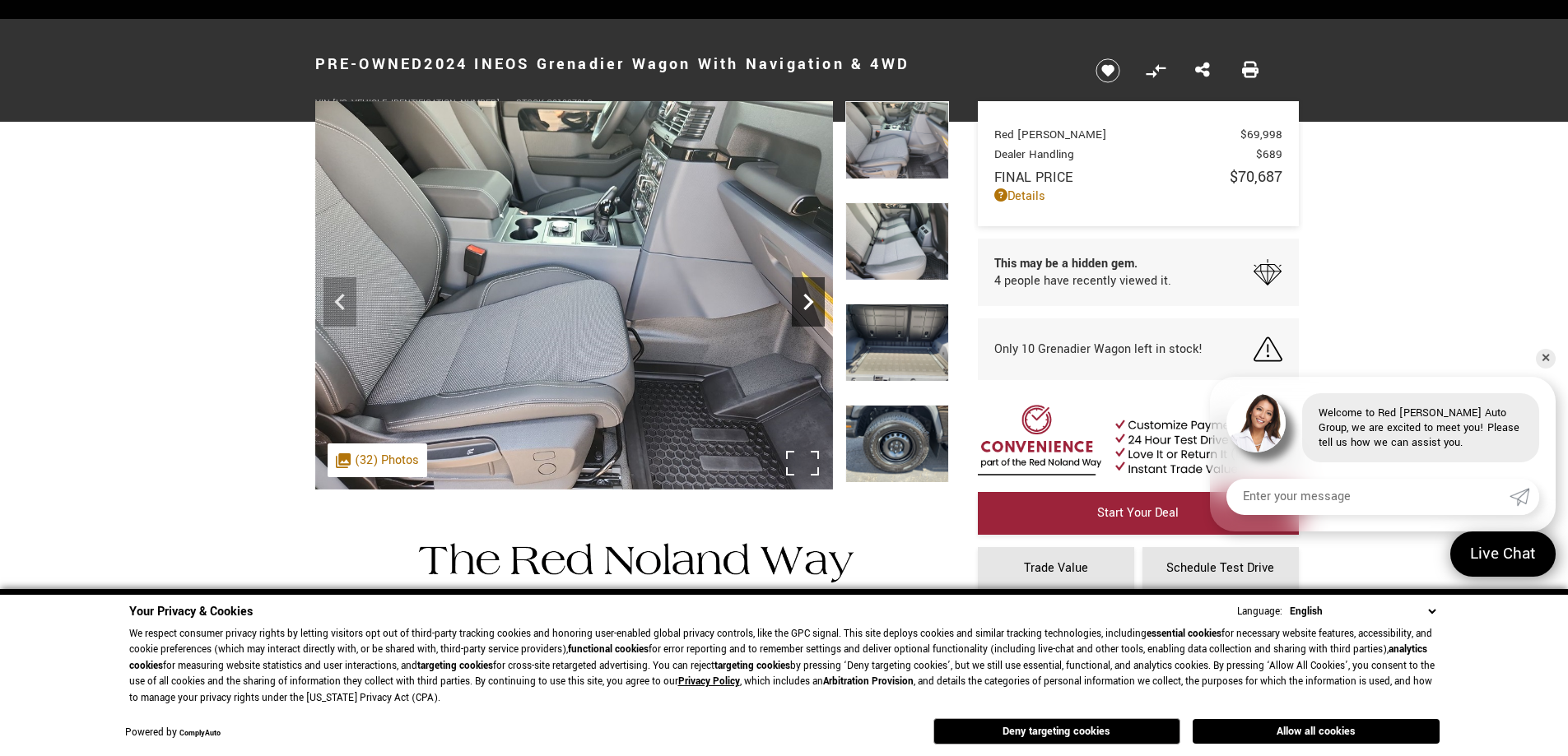
click at [798, 301] on icon "Next" at bounding box center [808, 302] width 33 height 33
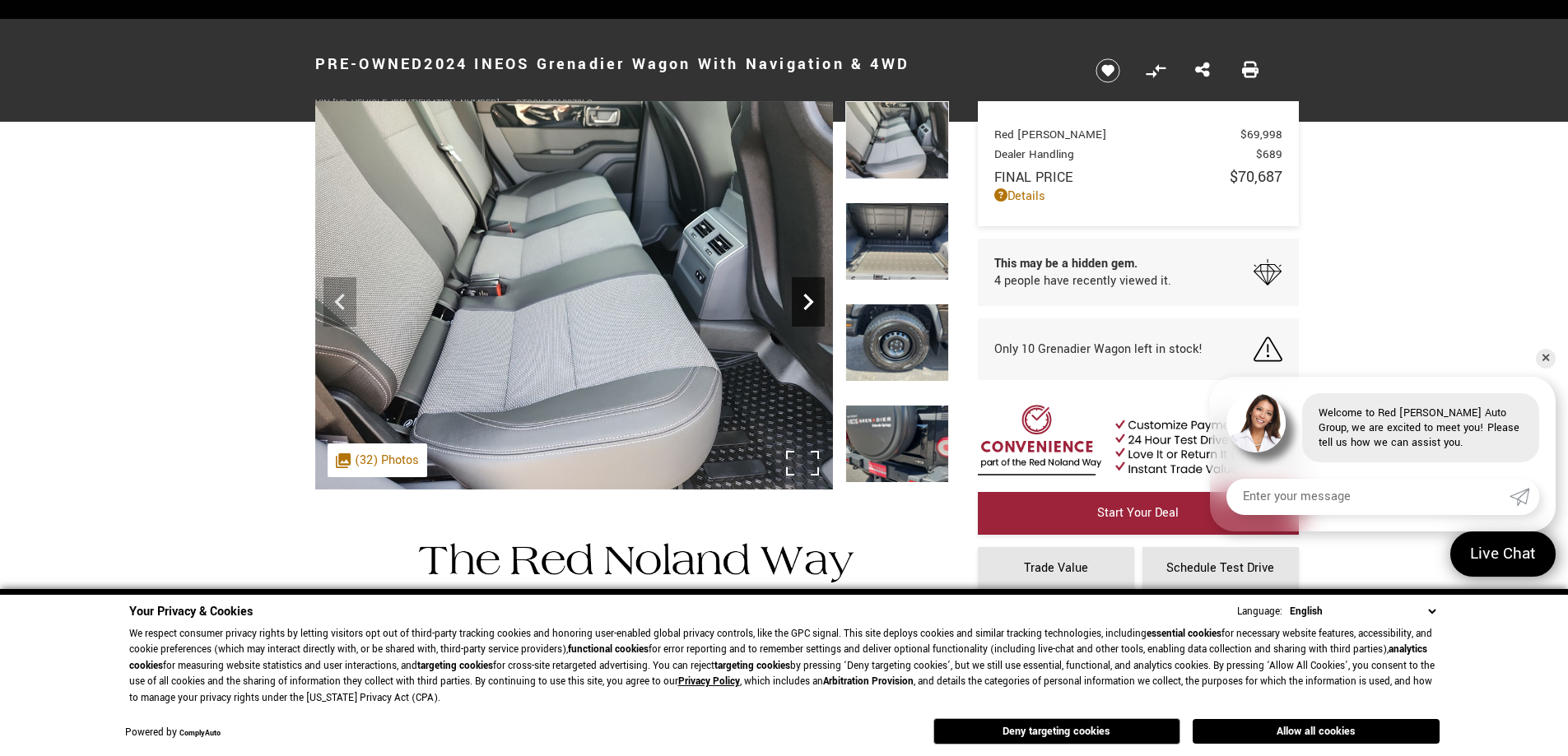
click at [798, 301] on icon "Next" at bounding box center [808, 302] width 33 height 33
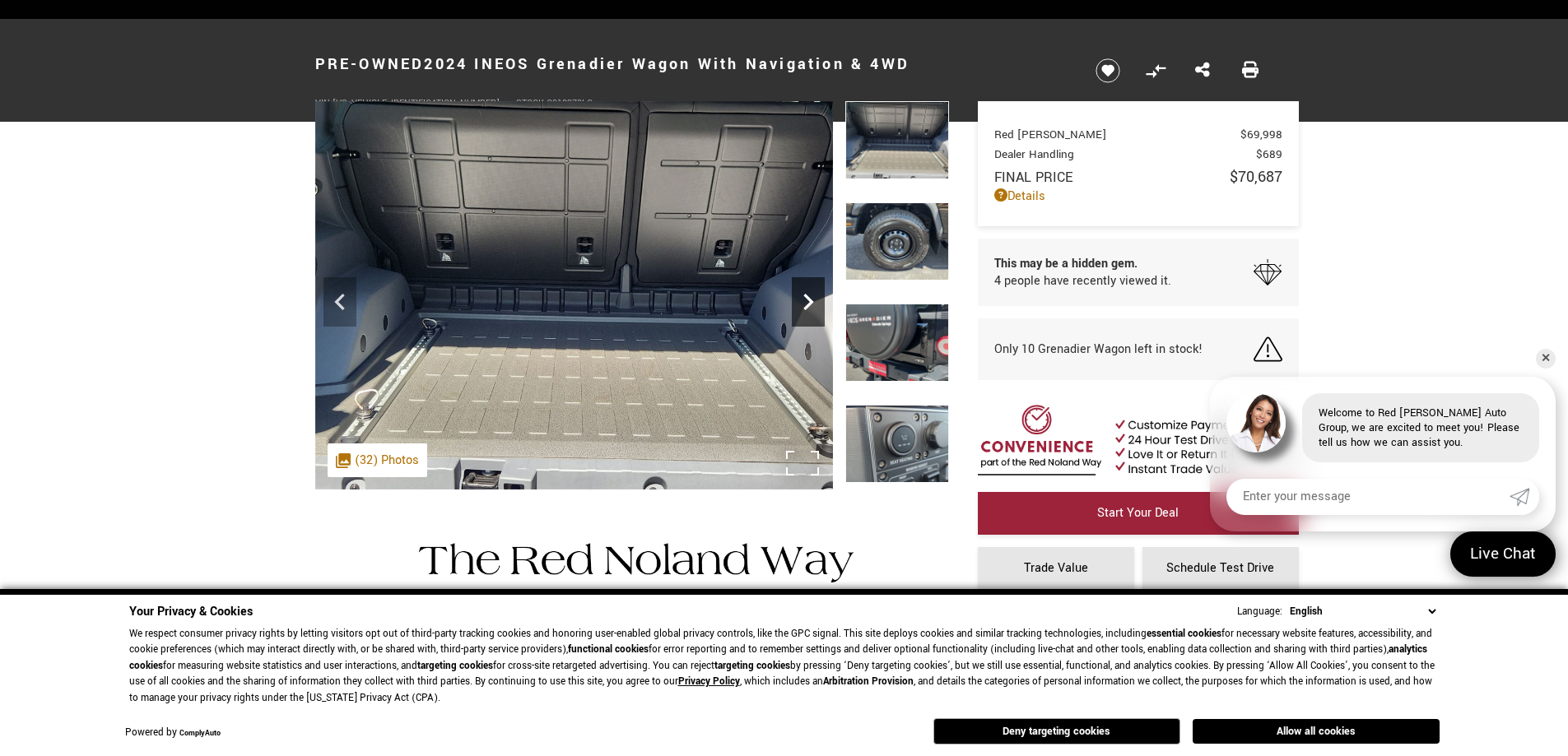
click at [798, 301] on icon "Next" at bounding box center [808, 302] width 33 height 33
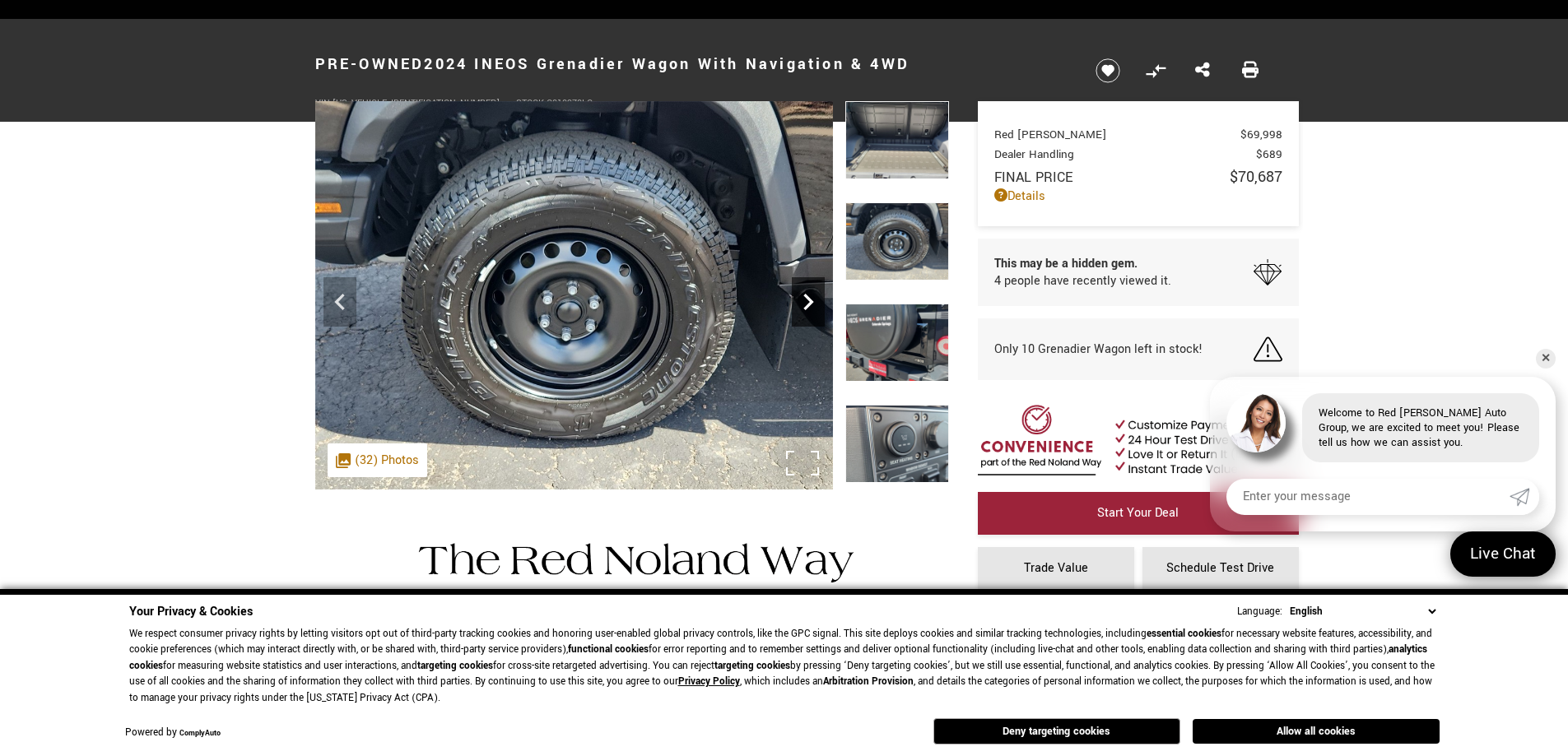
click at [798, 301] on icon "Next" at bounding box center [808, 302] width 33 height 33
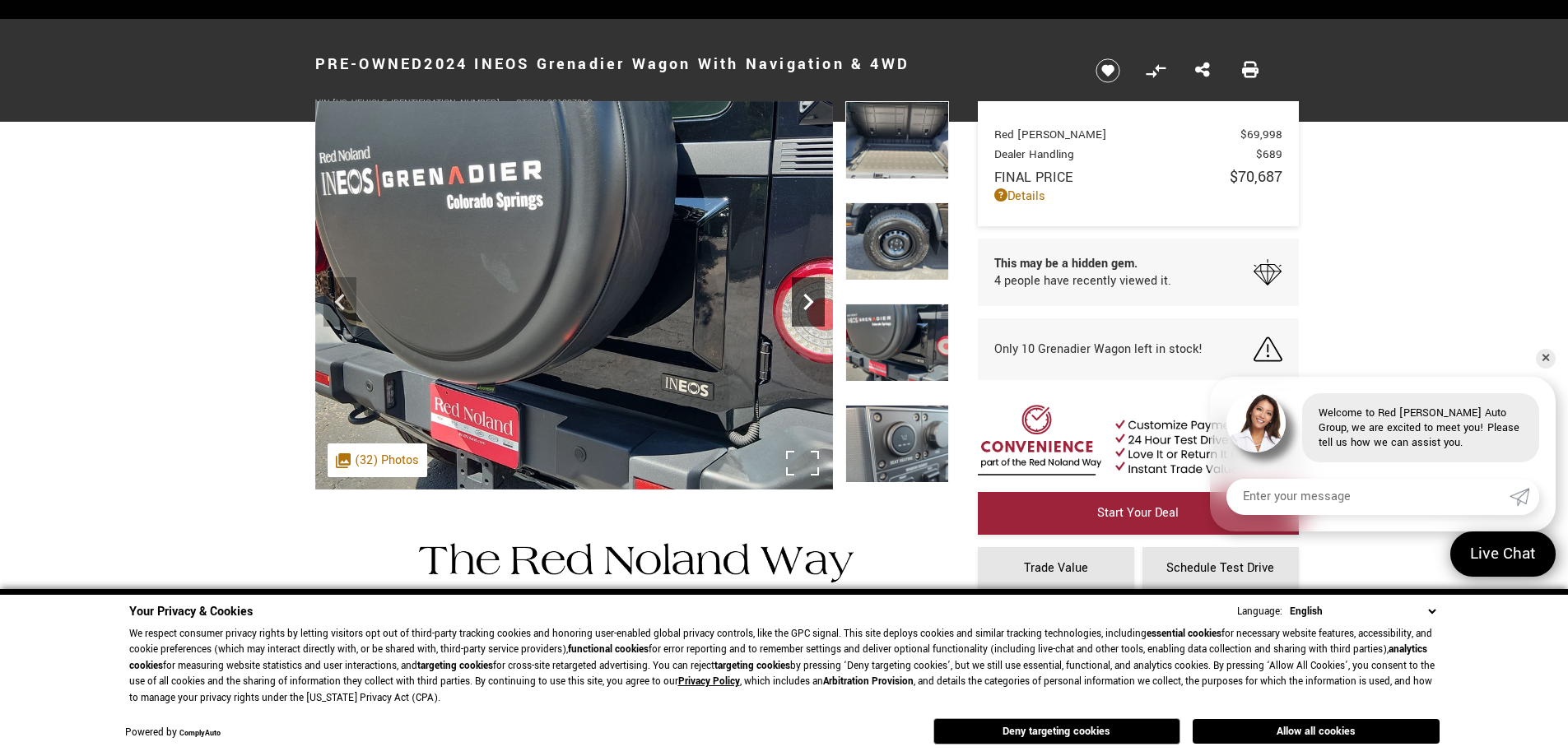
click at [798, 301] on icon "Next" at bounding box center [808, 302] width 33 height 33
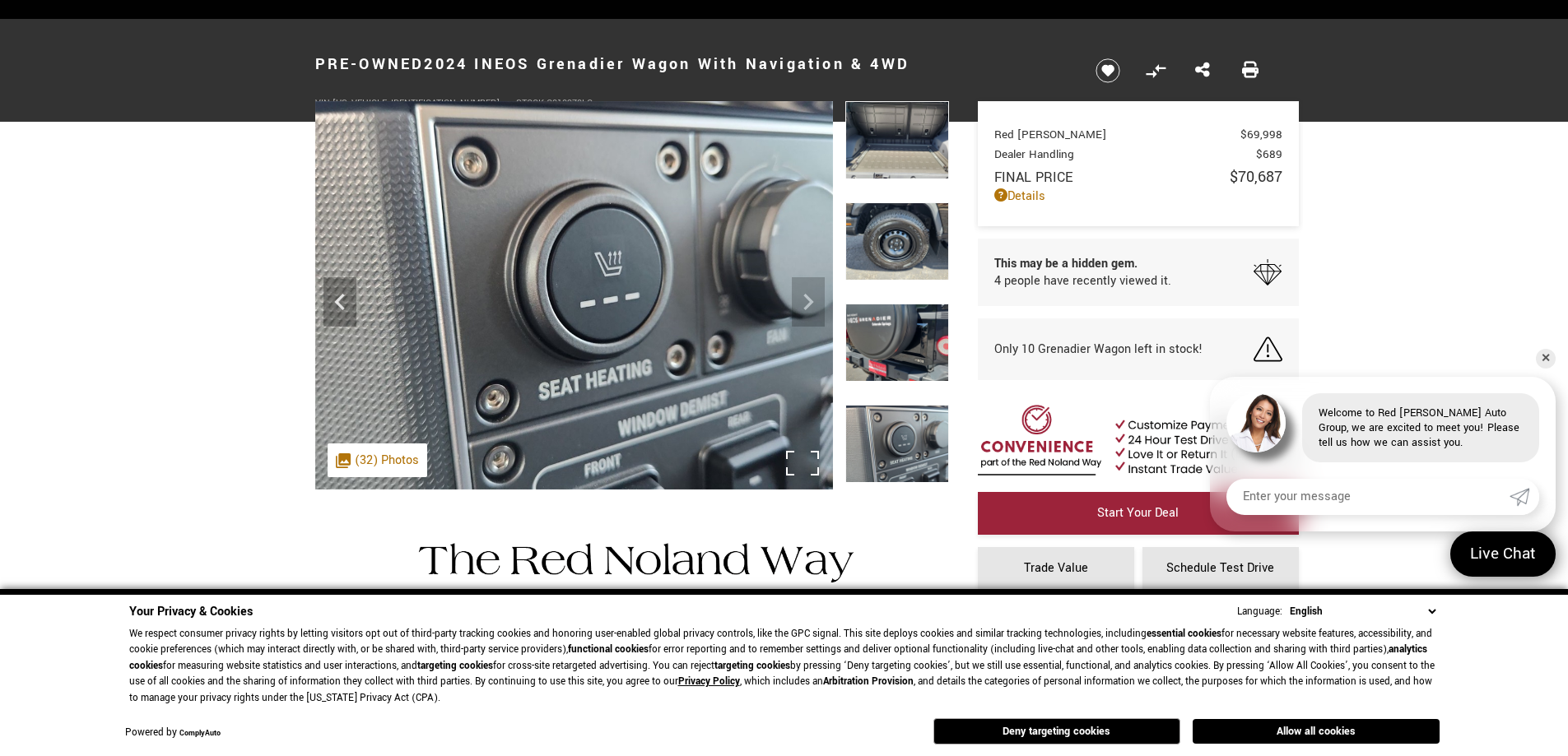
click at [798, 301] on img at bounding box center [574, 295] width 518 height 388
